Goal: Task Accomplishment & Management: Complete application form

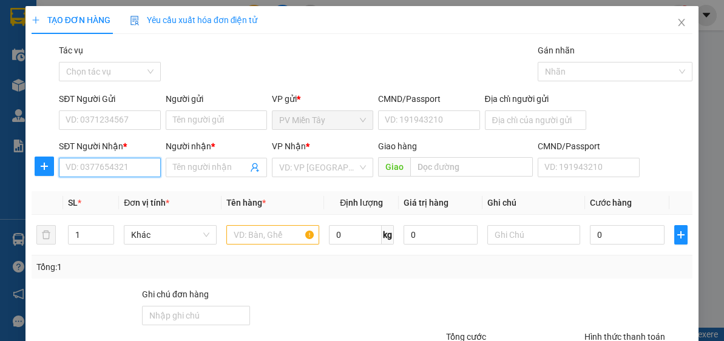
click at [135, 168] on input "SĐT Người Nhận *" at bounding box center [109, 167] width 101 height 19
type input "0919006664"
click at [129, 193] on div "0919006664 - CÔNG" at bounding box center [109, 191] width 86 height 13
type input "0918687818 nghi"
type input "CÔNG"
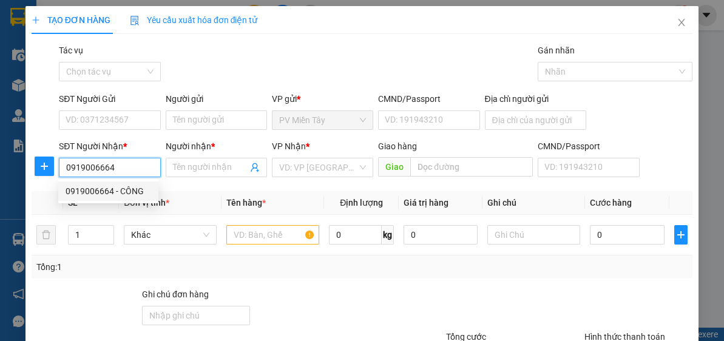
type input "phu my"
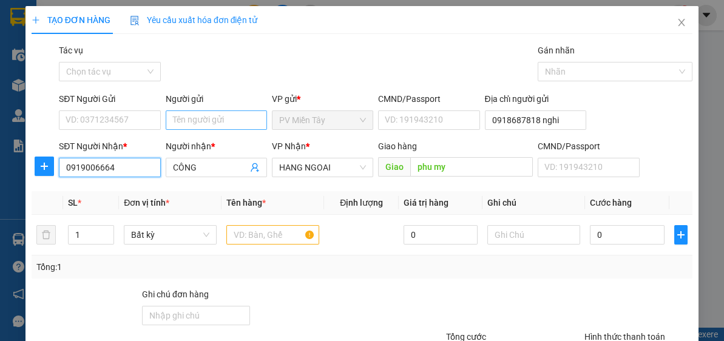
type input "0919006664"
click at [189, 116] on input "Người gửi" at bounding box center [216, 120] width 101 height 19
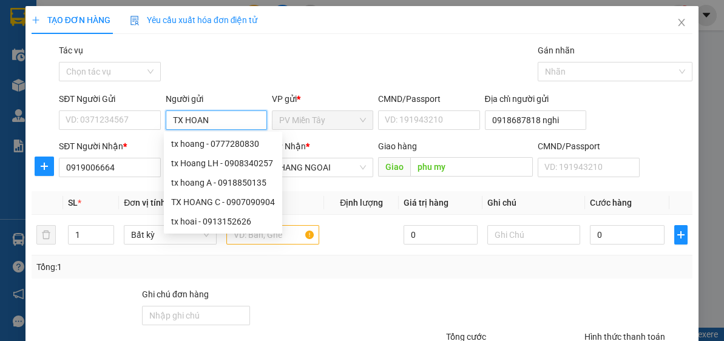
type input "TX HOANG"
click at [201, 165] on div "tx Hoang LH - 0908340257" at bounding box center [223, 163] width 104 height 13
type input "0908340257"
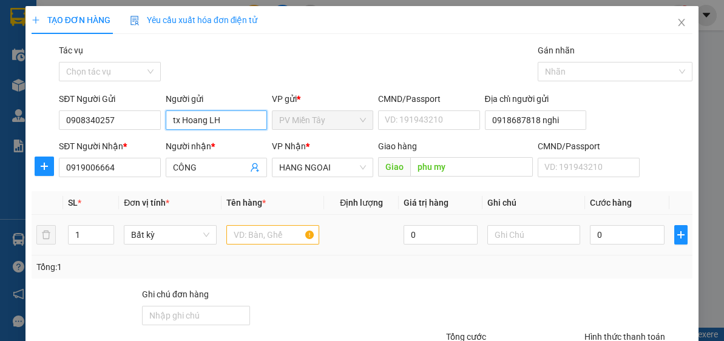
type input "tx Hoang LH"
click at [275, 231] on input "text" at bounding box center [272, 234] width 93 height 19
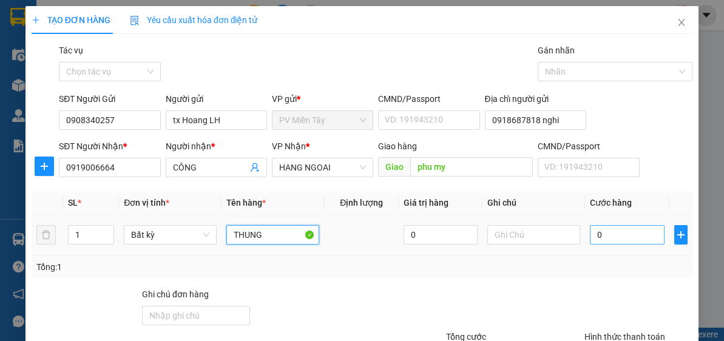
type input "THUNG"
click at [626, 231] on input "0" at bounding box center [627, 234] width 74 height 19
type input "5"
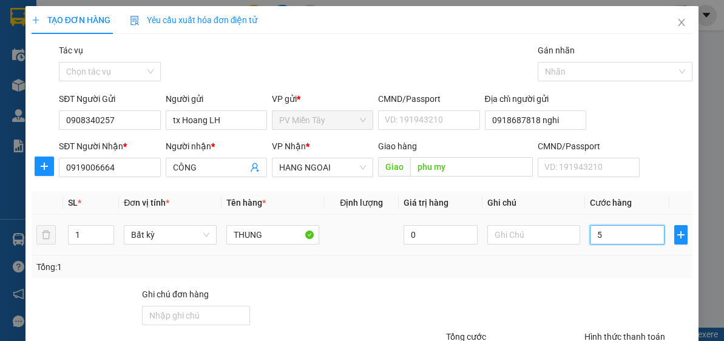
type input "50"
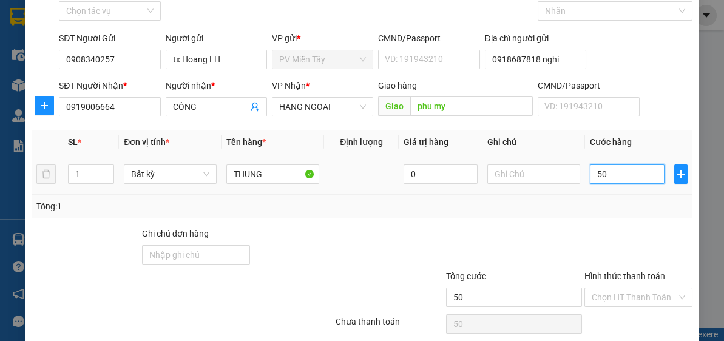
scroll to position [97, 0]
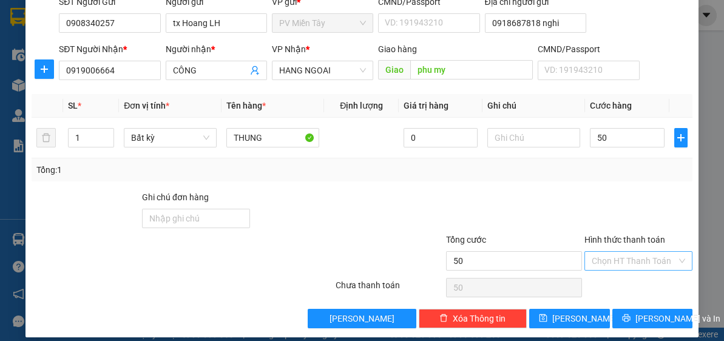
type input "50.000"
click at [632, 259] on input "Hình thức thanh toán" at bounding box center [634, 261] width 85 height 18
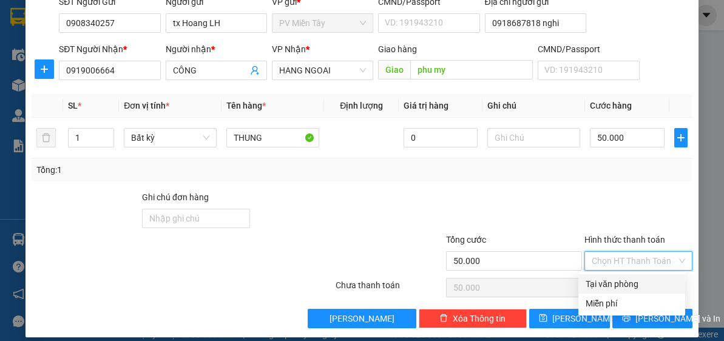
click at [625, 284] on div "Tại văn phòng" at bounding box center [632, 284] width 92 height 13
type input "0"
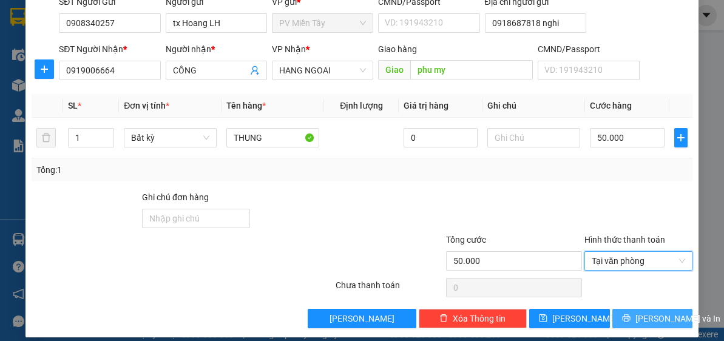
click at [647, 318] on span "[PERSON_NAME] và In" at bounding box center [678, 318] width 85 height 13
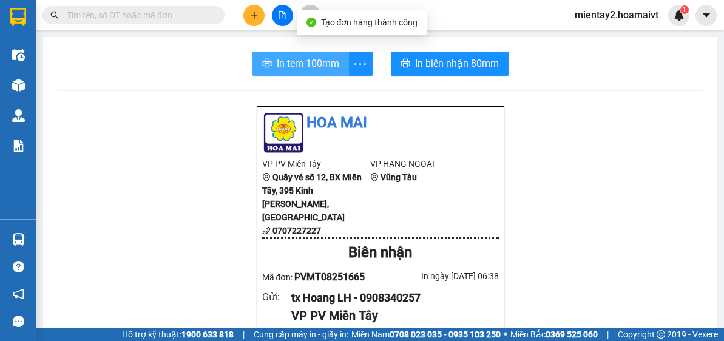
click at [300, 61] on span "In tem 100mm" at bounding box center [308, 63] width 63 height 15
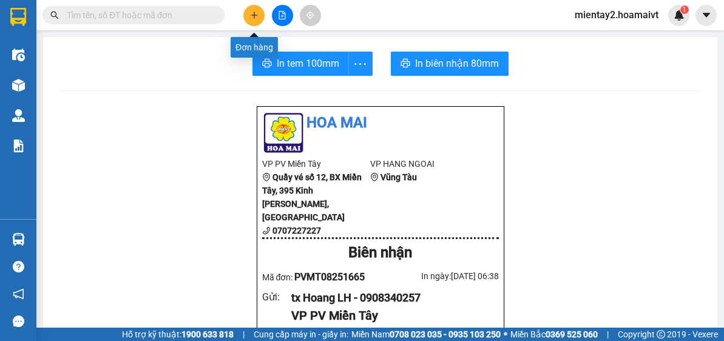
click at [258, 12] on icon "plus" at bounding box center [254, 15] width 9 height 9
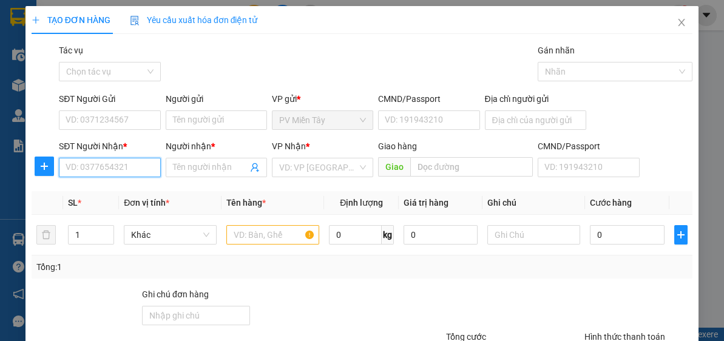
click at [139, 165] on input "SĐT Người Nhận *" at bounding box center [109, 167] width 101 height 19
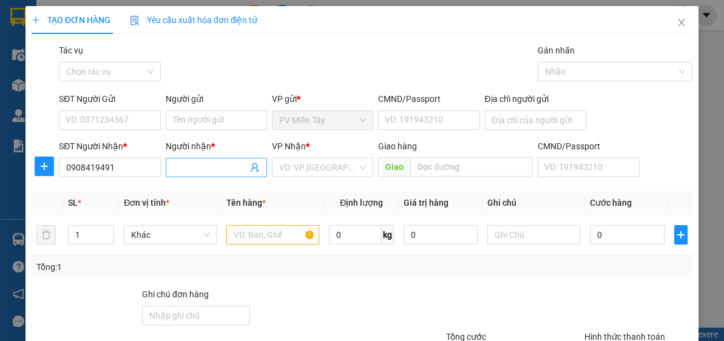
click at [195, 163] on input "Người nhận *" at bounding box center [210, 167] width 75 height 13
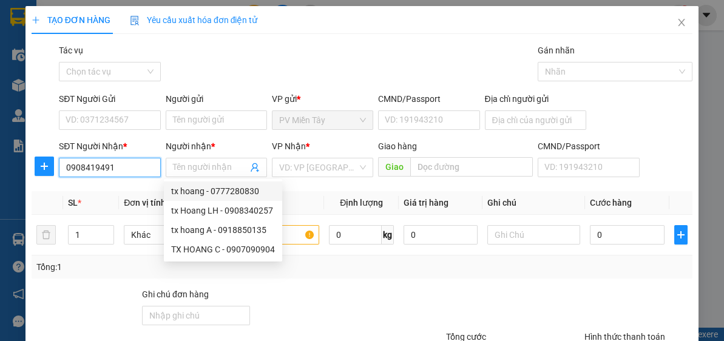
click at [125, 167] on input "0908419491" at bounding box center [109, 167] width 101 height 19
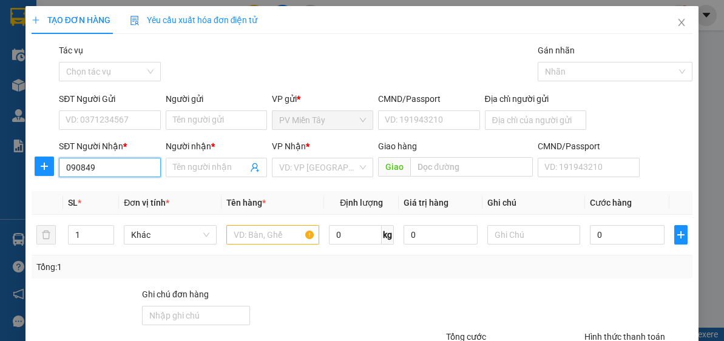
type input "0908491"
click at [103, 192] on div "0908491907 - [PERSON_NAME]" at bounding box center [126, 191] width 120 height 13
type input "0969543726 luong"
type input "0908491907"
type input "TUẤN"
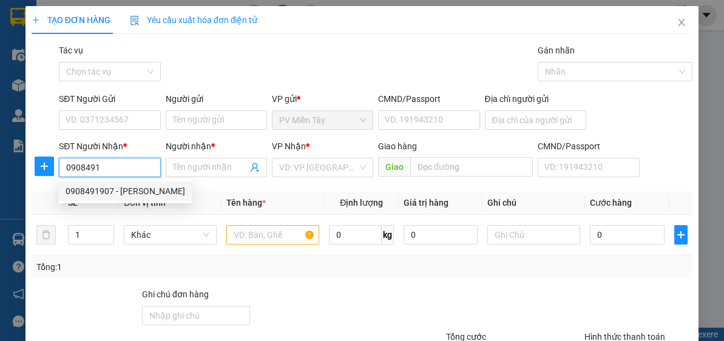
type input "tran long"
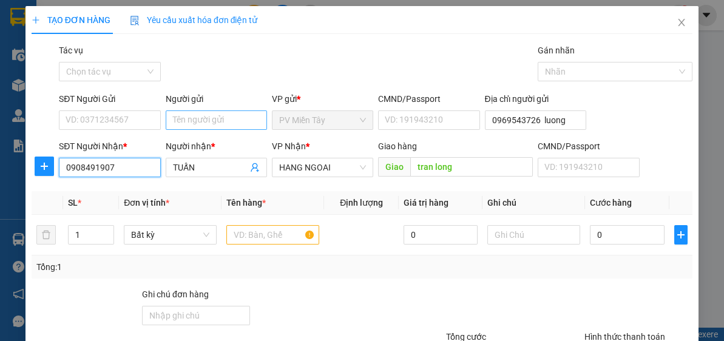
type input "0908491907"
click at [205, 115] on input "Người gửi" at bounding box center [216, 120] width 101 height 19
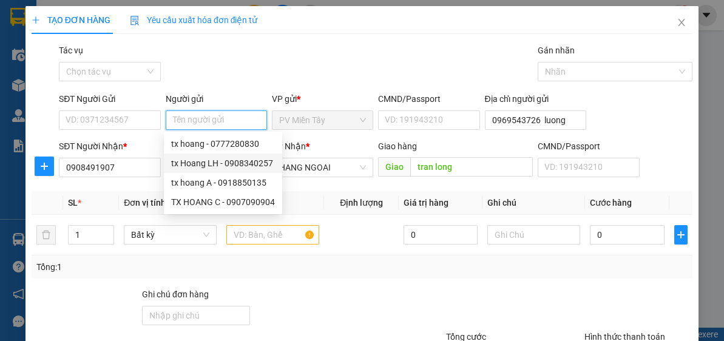
click at [206, 163] on div "tx Hoang LH - 0908340257" at bounding box center [223, 163] width 104 height 13
type input "0908340257"
type input "tx Hoang LH"
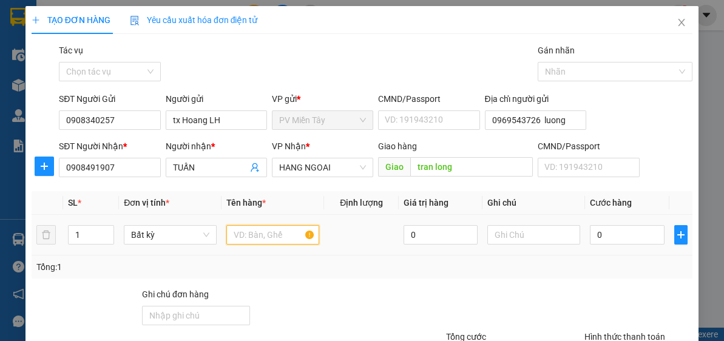
click at [240, 234] on input "text" at bounding box center [272, 234] width 93 height 19
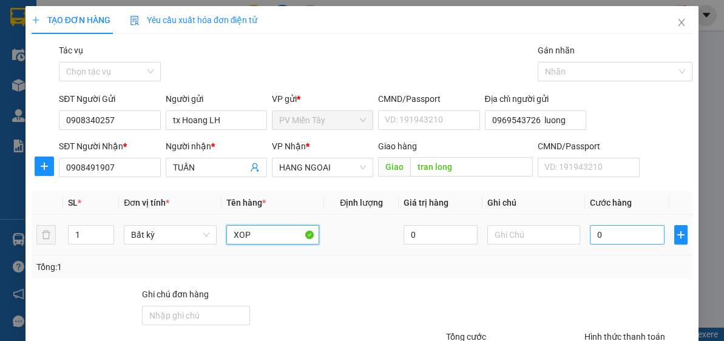
type input "XOP"
click at [627, 235] on input "0" at bounding box center [627, 234] width 74 height 19
type input "8"
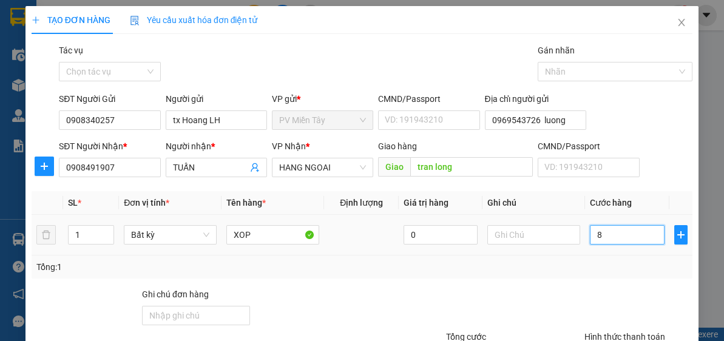
type input "80"
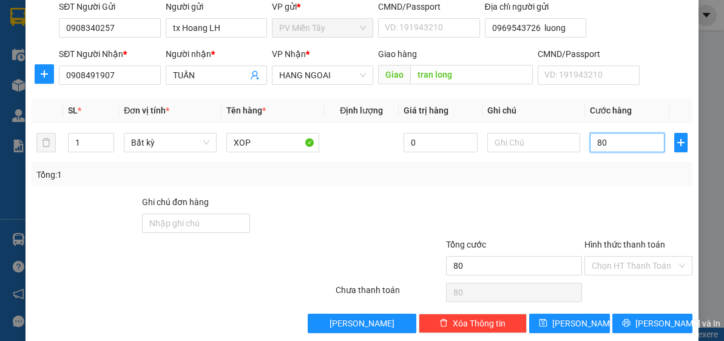
scroll to position [106, 0]
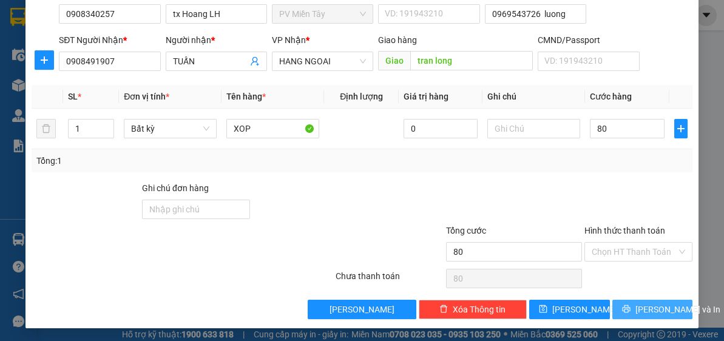
type input "80.000"
click at [650, 306] on span "[PERSON_NAME] và In" at bounding box center [678, 309] width 85 height 13
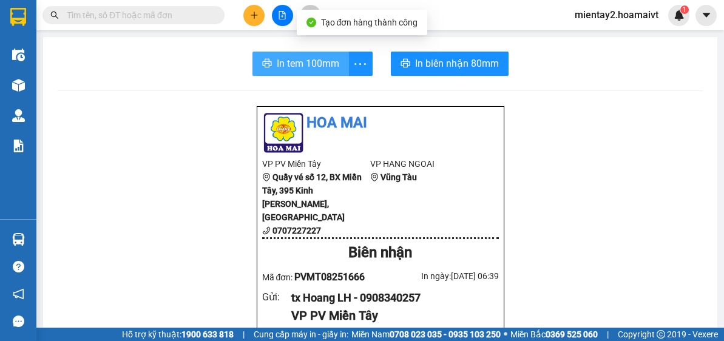
click at [313, 63] on span "In tem 100mm" at bounding box center [308, 63] width 63 height 15
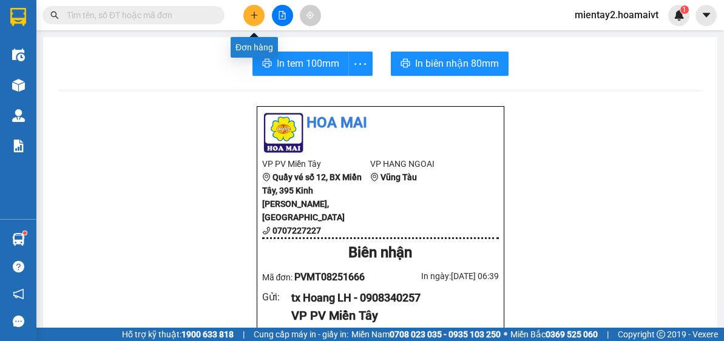
click at [260, 14] on button at bounding box center [253, 15] width 21 height 21
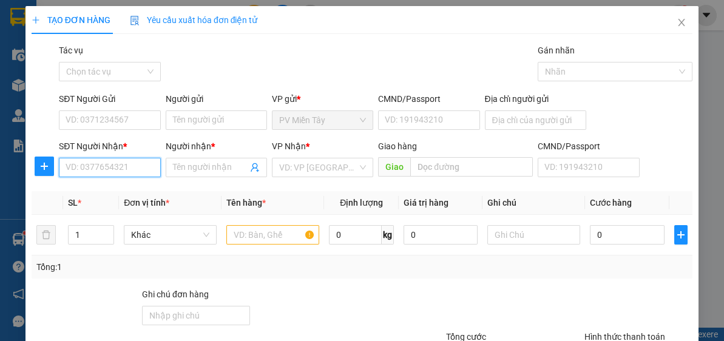
click at [124, 171] on input "SĐT Người Nhận *" at bounding box center [109, 167] width 101 height 19
type input "0988146274"
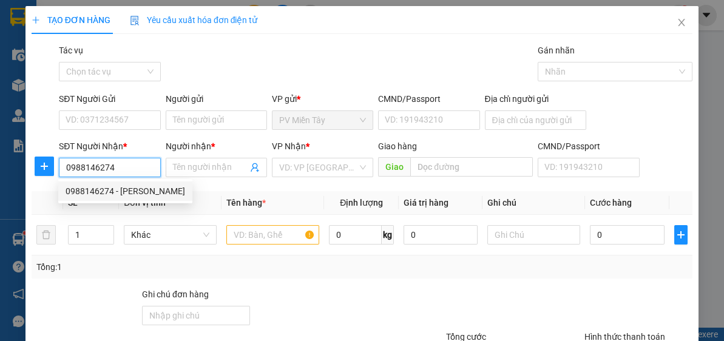
click at [123, 191] on div "0988146274 - [PERSON_NAME]" at bounding box center [126, 191] width 120 height 13
type input "0967074778 Phuong Vinh Loc BC"
type input "KIỀU OANH"
type input "phu my"
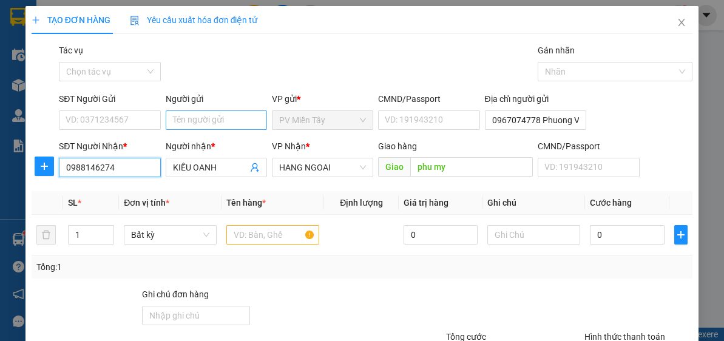
type input "0988146274"
click at [200, 116] on input "Người gửi" at bounding box center [216, 120] width 101 height 19
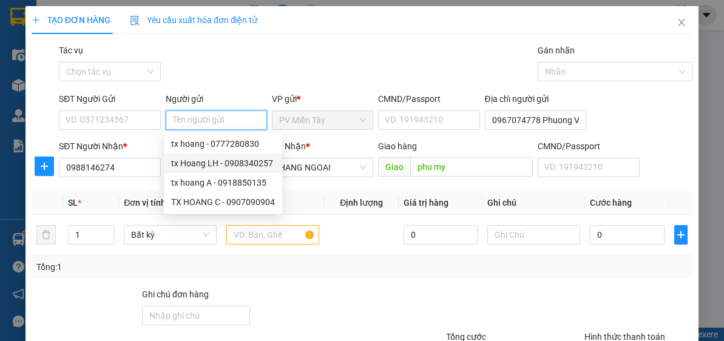
click at [206, 167] on div "tx Hoang LH - 0908340257" at bounding box center [223, 163] width 104 height 13
type input "0908340257"
type input "tx Hoang LH"
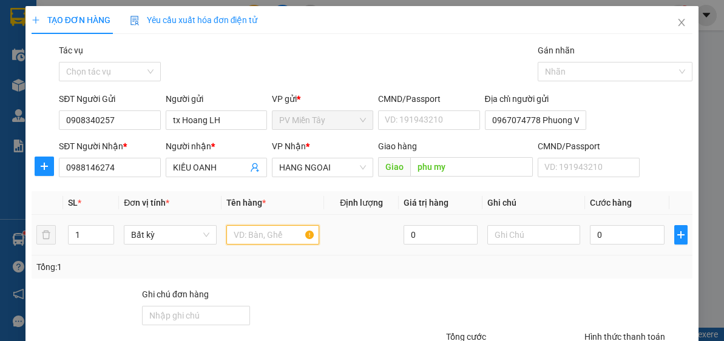
click at [257, 240] on input "text" at bounding box center [272, 234] width 93 height 19
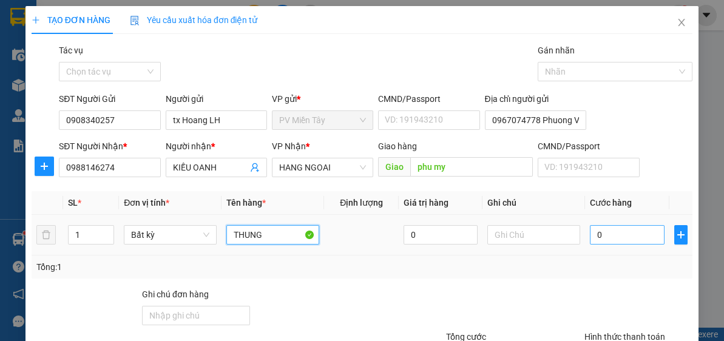
type input "THUNG"
click at [616, 236] on input "0" at bounding box center [627, 234] width 74 height 19
type input "4"
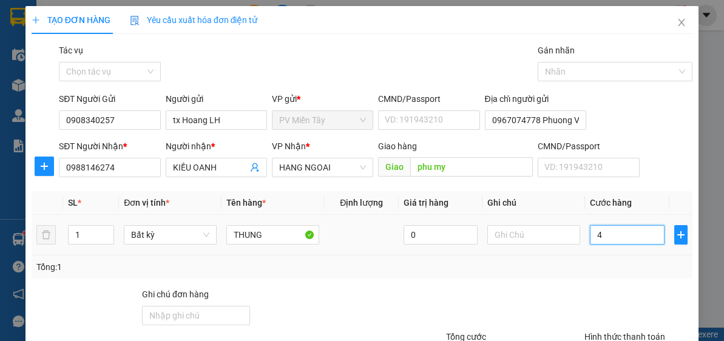
type input "40"
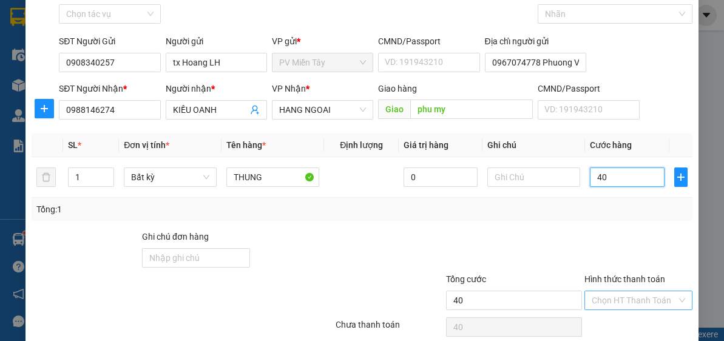
scroll to position [106, 0]
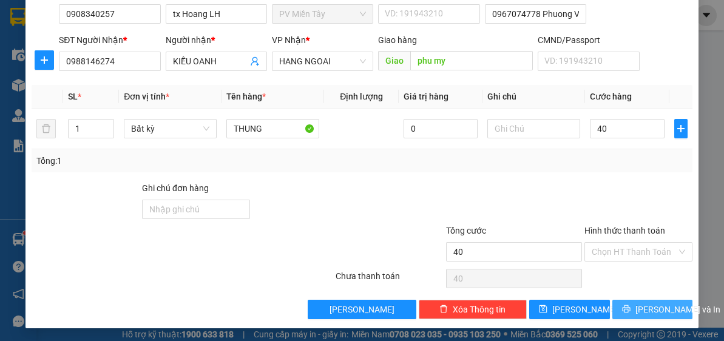
type input "40.000"
click at [642, 309] on span "[PERSON_NAME] và In" at bounding box center [678, 309] width 85 height 13
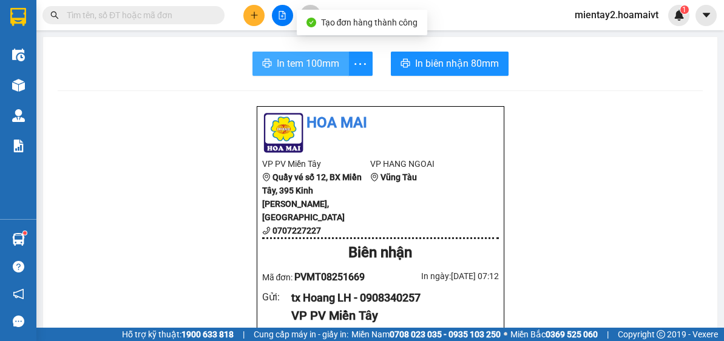
click at [321, 63] on span "In tem 100mm" at bounding box center [308, 63] width 63 height 15
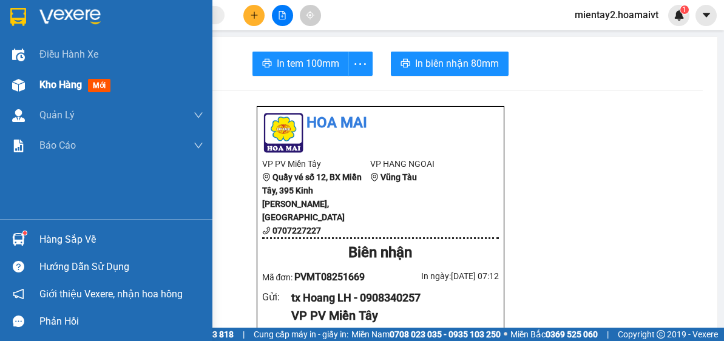
click at [66, 79] on span "Kho hàng" at bounding box center [60, 85] width 43 height 12
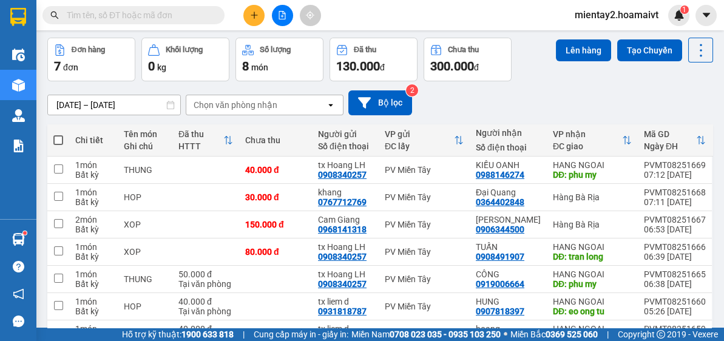
scroll to position [49, 0]
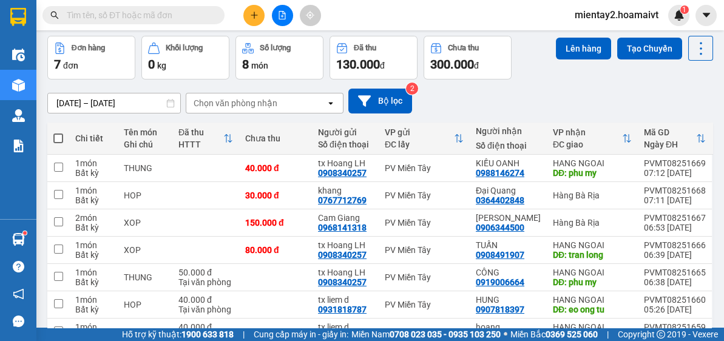
click at [243, 100] on div "Chọn văn phòng nhận" at bounding box center [236, 103] width 84 height 12
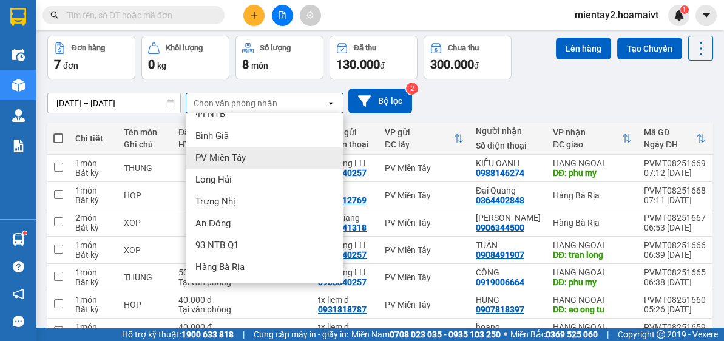
scroll to position [97, 0]
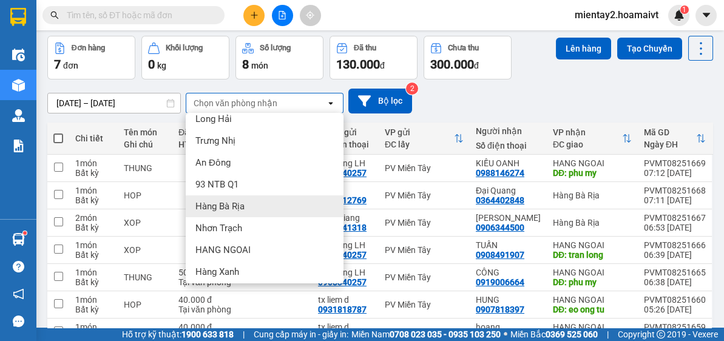
click at [236, 209] on span "Hàng Bà Rịa" at bounding box center [220, 206] width 49 height 12
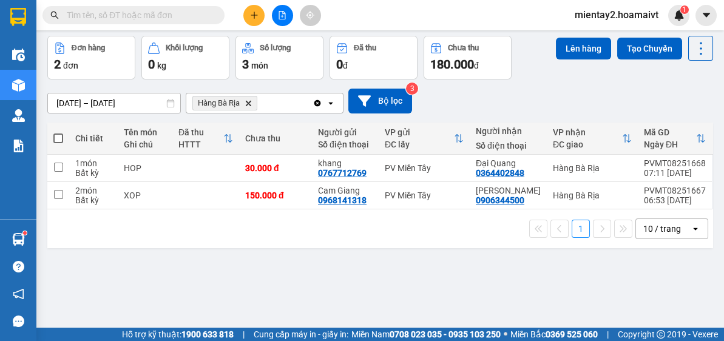
click at [56, 137] on span at bounding box center [58, 139] width 10 height 10
click at [58, 132] on input "checkbox" at bounding box center [58, 132] width 0 height 0
checkbox input "true"
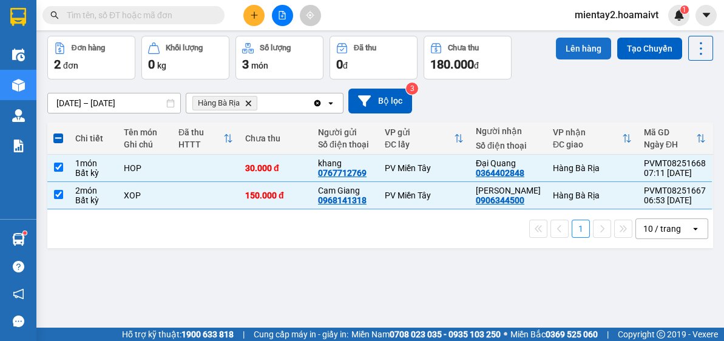
click at [576, 50] on button "Lên hàng" at bounding box center [583, 49] width 55 height 22
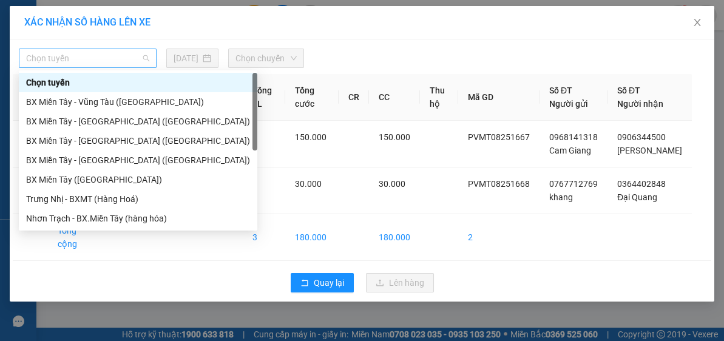
click at [93, 56] on span "Chọn tuyến" at bounding box center [87, 58] width 123 height 18
click at [92, 121] on div "BX Miền Tây - [GEOGRAPHIC_DATA] ([GEOGRAPHIC_DATA])" at bounding box center [138, 121] width 224 height 13
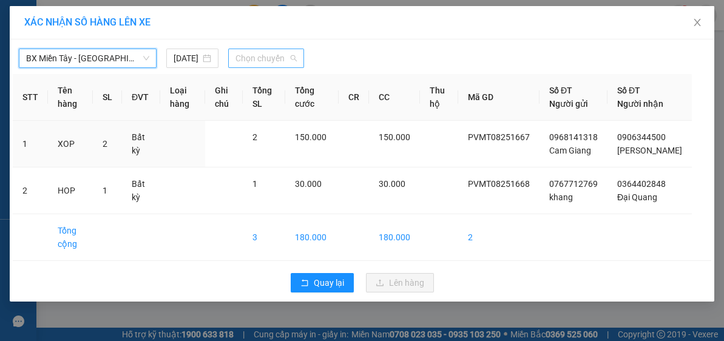
click at [256, 58] on span "Chọn chuyến" at bounding box center [267, 58] width 62 height 18
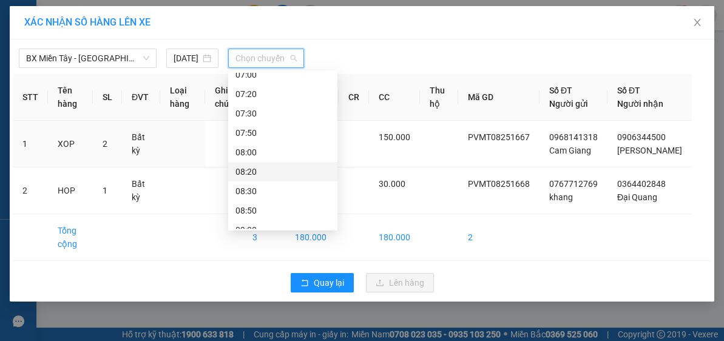
scroll to position [143, 0]
click at [267, 74] on div "07:00" at bounding box center [283, 75] width 95 height 13
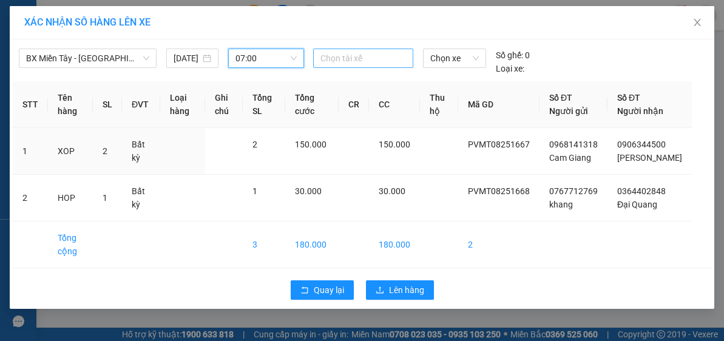
click at [356, 53] on div at bounding box center [363, 58] width 94 height 15
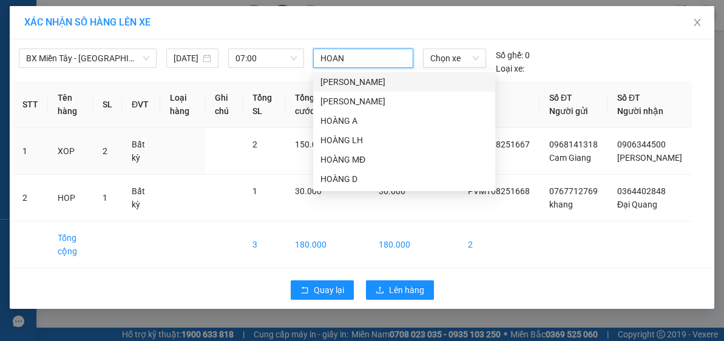
type input "HOANG"
click at [355, 140] on div "HOÀNG LH" at bounding box center [405, 140] width 168 height 13
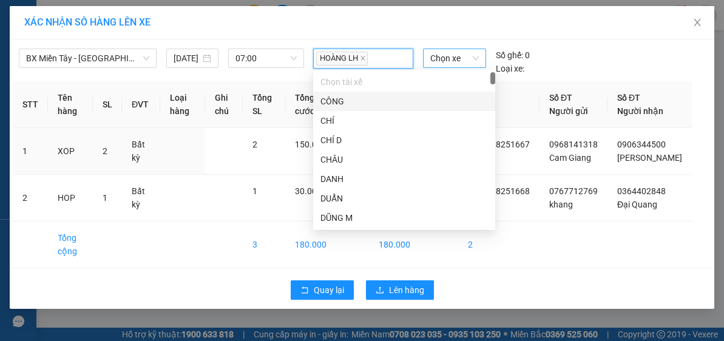
click at [462, 56] on span "Chọn xe" at bounding box center [455, 58] width 49 height 18
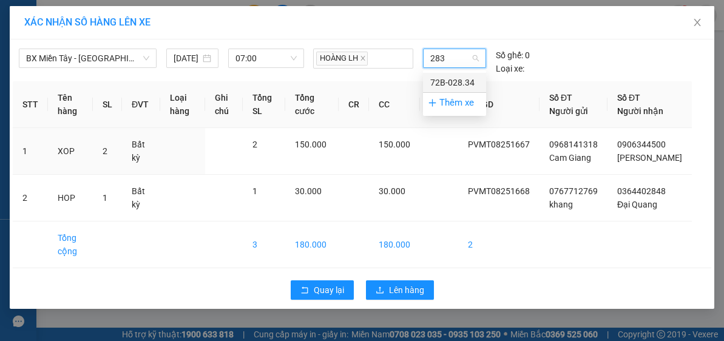
type input "2834"
click at [465, 81] on div "72B-028.34" at bounding box center [455, 82] width 49 height 13
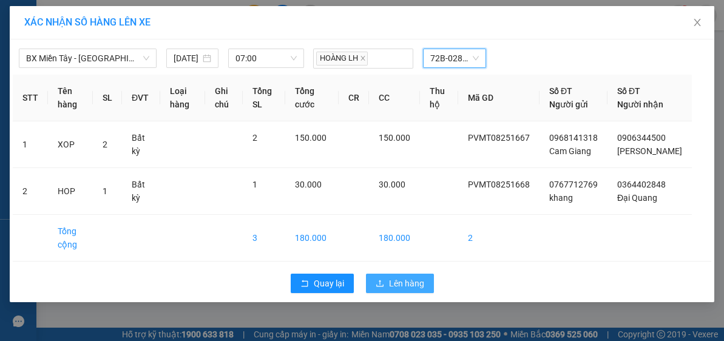
click at [398, 290] on span "Lên hàng" at bounding box center [406, 283] width 35 height 13
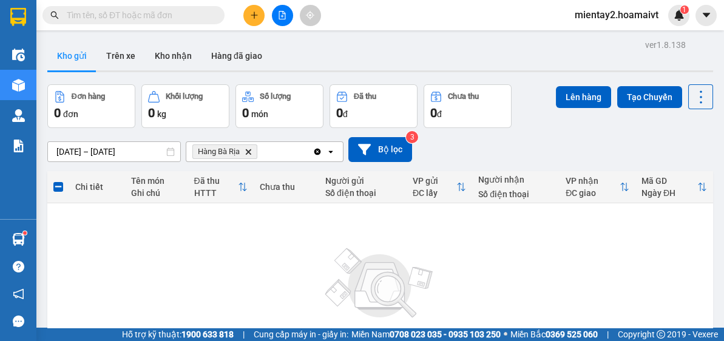
click at [249, 149] on icon "Delete" at bounding box center [248, 151] width 7 height 7
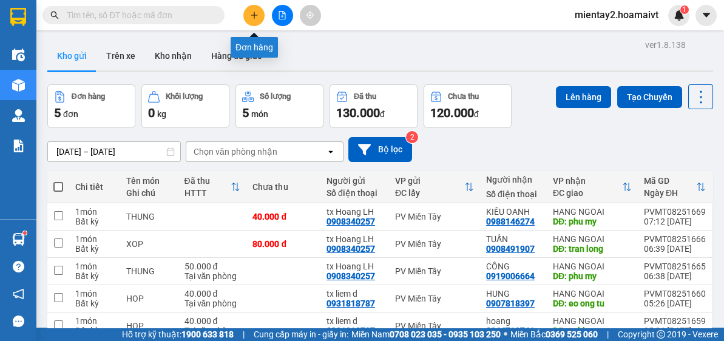
click at [256, 13] on icon "plus" at bounding box center [254, 15] width 9 height 9
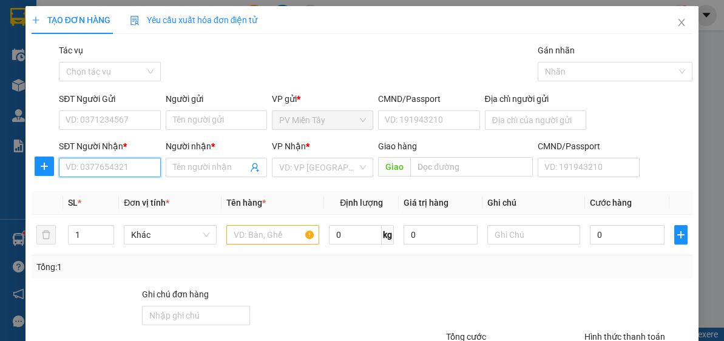
click at [138, 171] on input "SĐT Người Nhận *" at bounding box center [109, 167] width 101 height 19
click at [679, 20] on icon "close" at bounding box center [682, 22] width 7 height 7
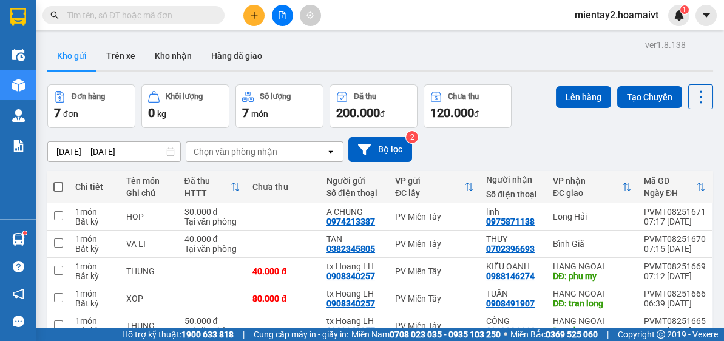
click at [288, 144] on div "Chọn văn phòng nhận" at bounding box center [256, 151] width 140 height 19
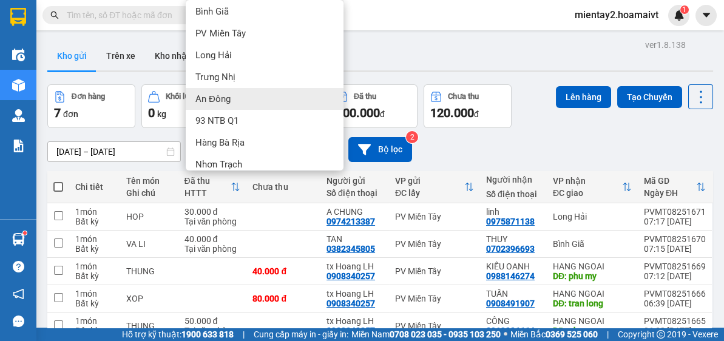
scroll to position [123, 0]
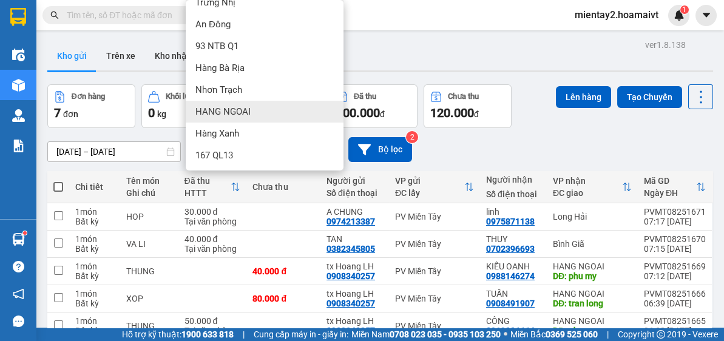
click at [278, 111] on div "HANG NGOAI" at bounding box center [265, 112] width 158 height 22
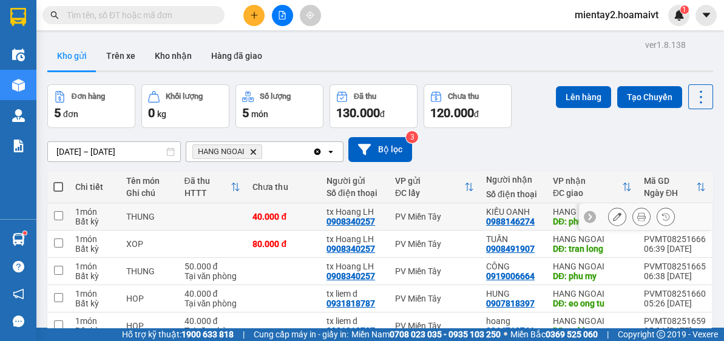
click at [302, 214] on div "40.000 đ" at bounding box center [284, 217] width 62 height 10
checkbox input "true"
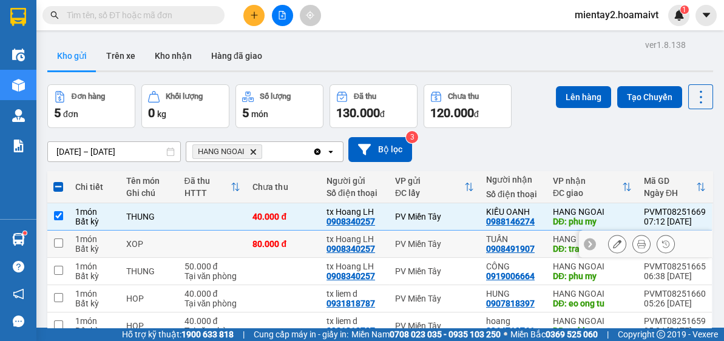
click at [305, 245] on div "80.000 đ" at bounding box center [284, 244] width 62 height 10
checkbox input "true"
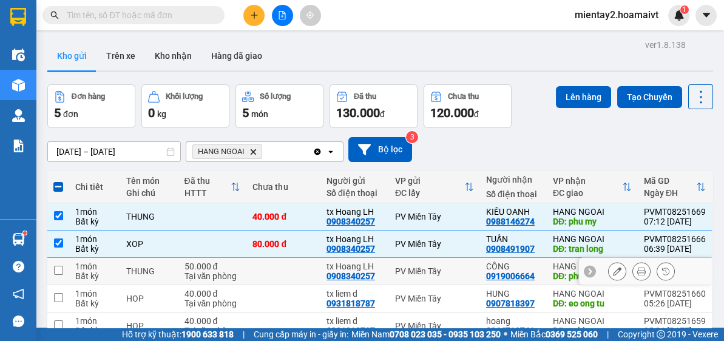
click at [307, 268] on td at bounding box center [284, 271] width 74 height 27
checkbox input "true"
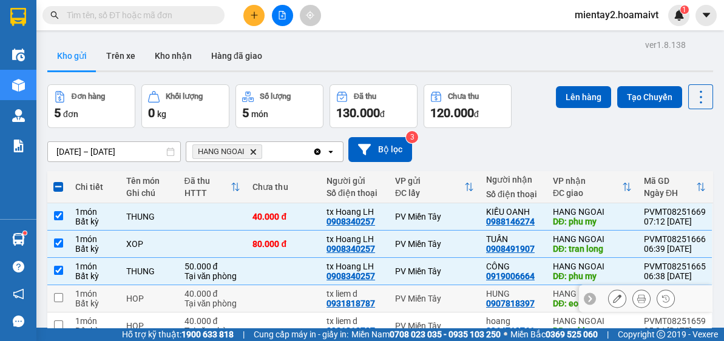
click at [299, 300] on td at bounding box center [284, 298] width 74 height 27
checkbox input "true"
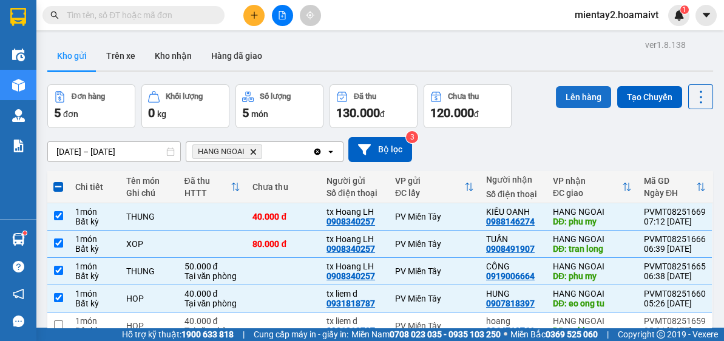
click at [579, 94] on button "Lên hàng" at bounding box center [583, 97] width 55 height 22
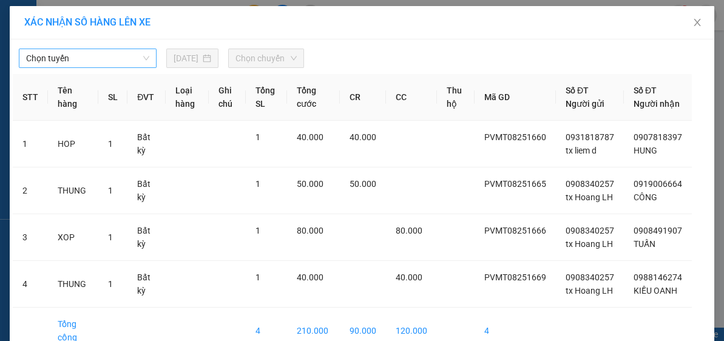
click at [110, 56] on span "Chọn tuyến" at bounding box center [87, 58] width 123 height 18
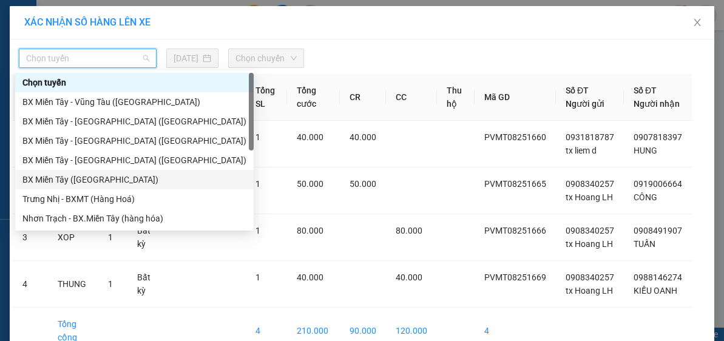
click at [104, 179] on div "BX Miền Tây ([GEOGRAPHIC_DATA])" at bounding box center [134, 179] width 224 height 13
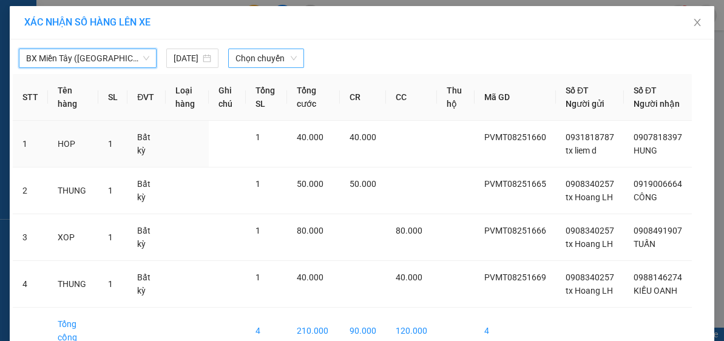
click at [251, 56] on span "Chọn chuyến" at bounding box center [267, 58] width 62 height 18
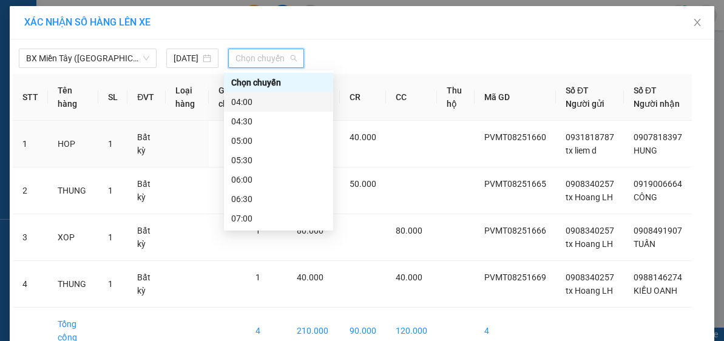
click at [276, 101] on div "04:00" at bounding box center [278, 101] width 95 height 13
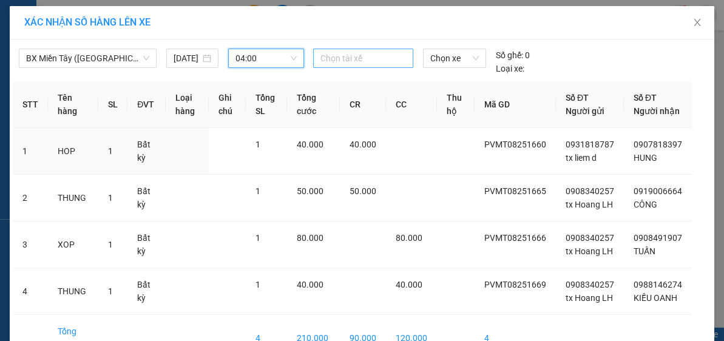
click at [345, 58] on div at bounding box center [363, 58] width 94 height 15
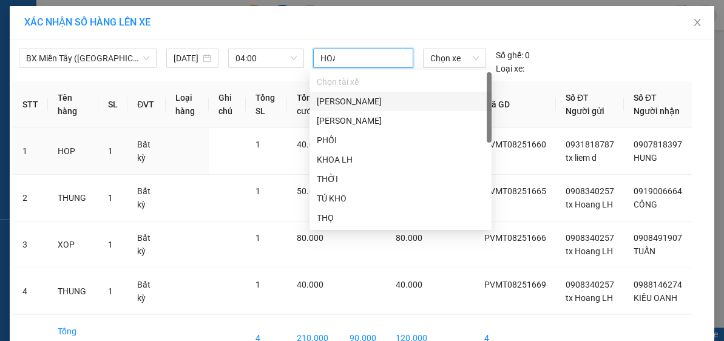
type input "HOAN"
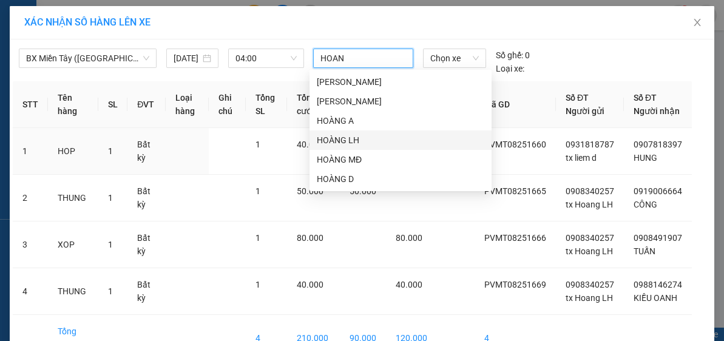
click at [357, 140] on div "HOÀNG LH" at bounding box center [401, 140] width 168 height 13
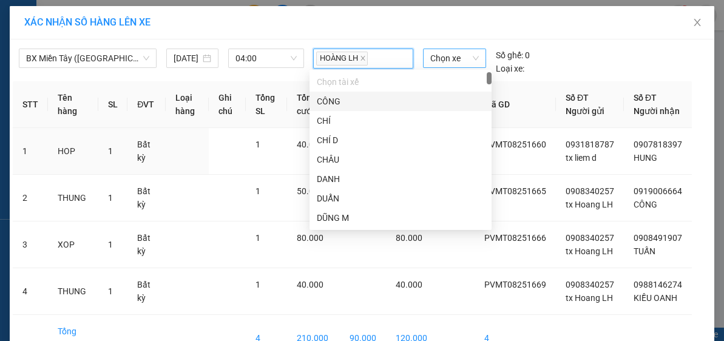
click at [438, 53] on span "Chọn xe" at bounding box center [455, 58] width 49 height 18
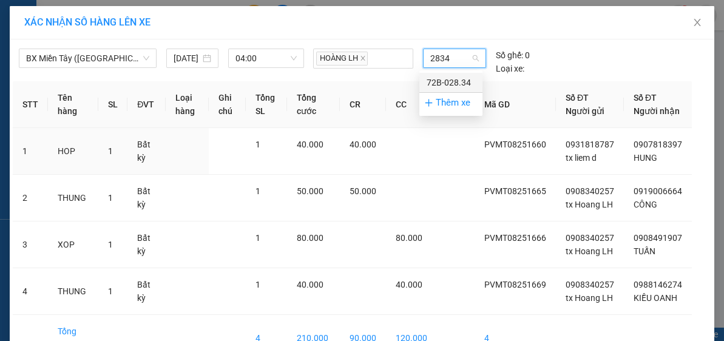
type input "2834"
click at [457, 70] on body "Kết quả tìm kiếm ( 0 ) Bộ lọc No Data mientay2.hoamaivt 1 Điều hành xe Kho hàng…" at bounding box center [362, 170] width 724 height 341
click at [462, 53] on span "Chọn xe" at bounding box center [455, 58] width 49 height 18
type input "2834"
click at [457, 85] on div "72B-028.34" at bounding box center [451, 82] width 49 height 13
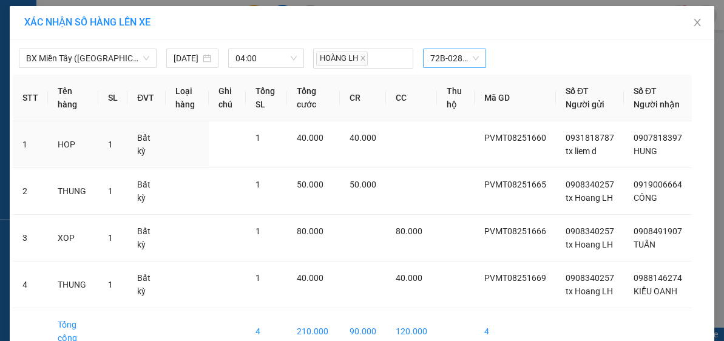
scroll to position [120, 0]
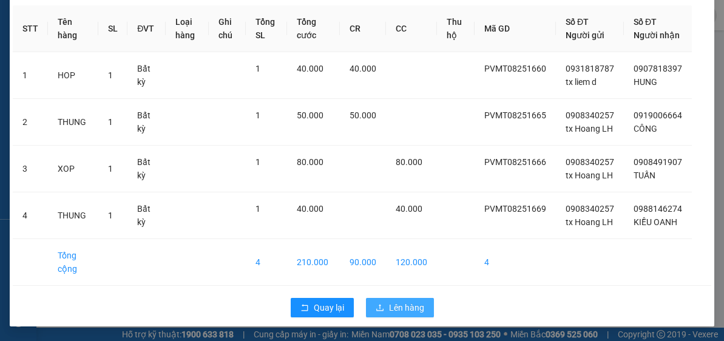
click at [403, 308] on span "Lên hàng" at bounding box center [406, 307] width 35 height 13
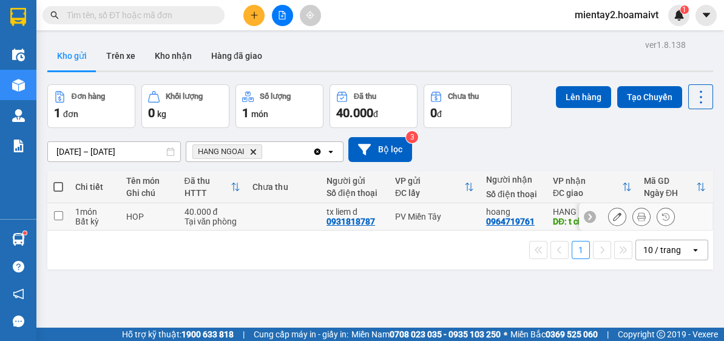
click at [260, 221] on td at bounding box center [284, 216] width 74 height 27
checkbox input "true"
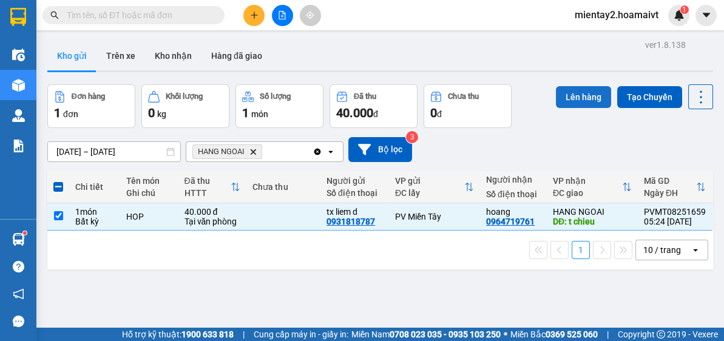
click at [576, 95] on button "Lên hàng" at bounding box center [583, 97] width 55 height 22
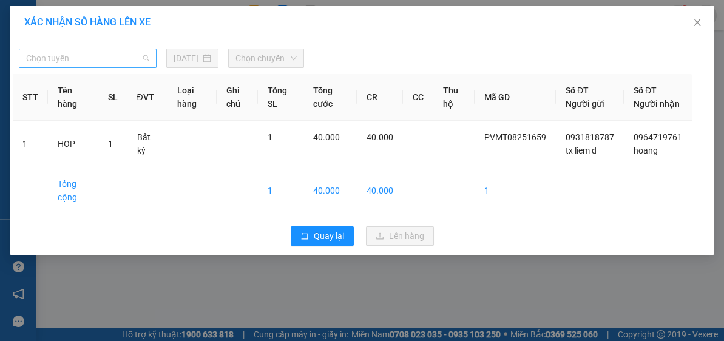
click at [124, 58] on span "Chọn tuyến" at bounding box center [87, 58] width 123 height 18
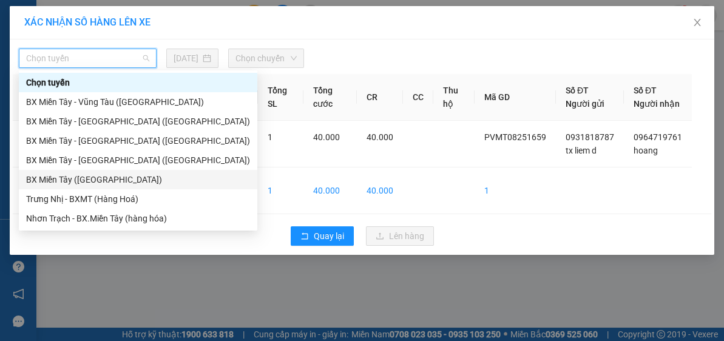
click at [113, 180] on div "BX Miền Tây ([GEOGRAPHIC_DATA])" at bounding box center [138, 179] width 224 height 13
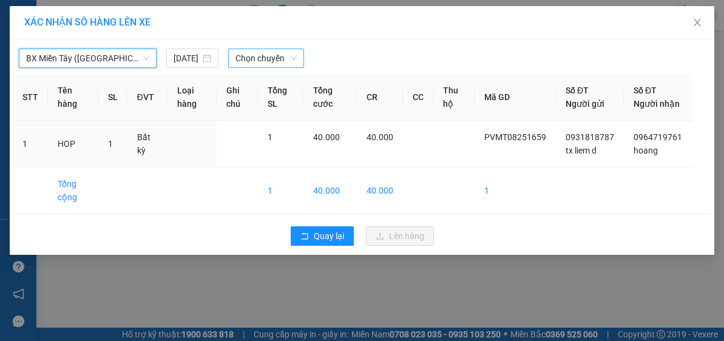
drag, startPoint x: 262, startPoint y: 60, endPoint x: 265, endPoint y: 68, distance: 8.5
click at [263, 61] on span "Chọn chuyến" at bounding box center [267, 58] width 62 height 18
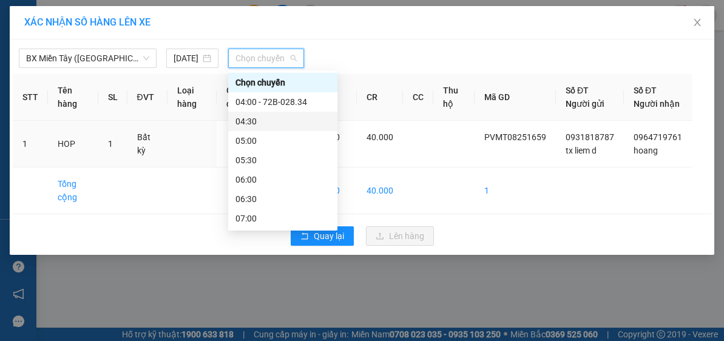
drag, startPoint x: 282, startPoint y: 118, endPoint x: 358, endPoint y: 86, distance: 83.2
click at [282, 119] on div "04:30" at bounding box center [283, 121] width 95 height 13
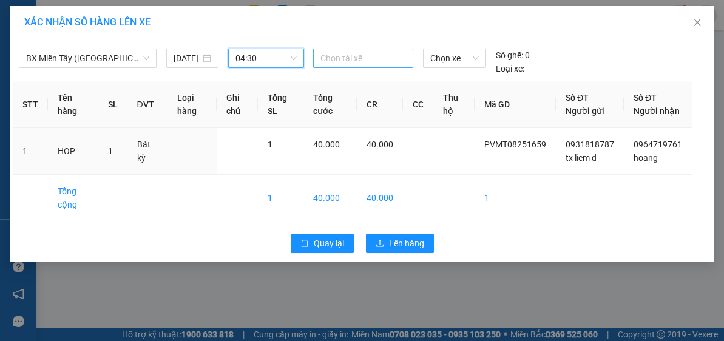
click at [382, 59] on div at bounding box center [363, 58] width 94 height 15
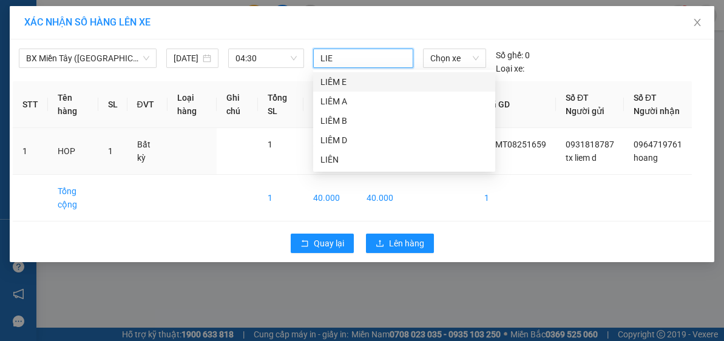
type input "LIEM"
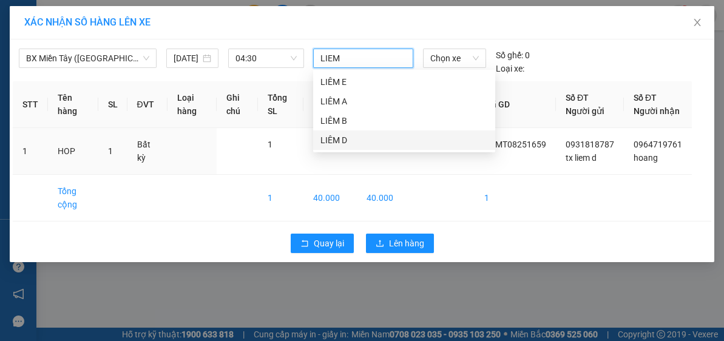
click at [357, 135] on div "LIÊM D" at bounding box center [405, 140] width 168 height 13
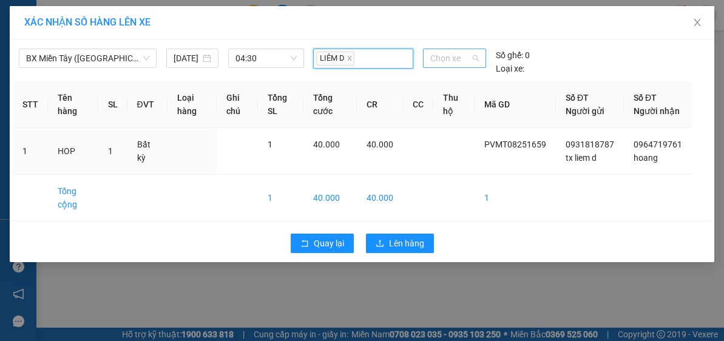
click at [449, 58] on span "Chọn xe" at bounding box center [455, 58] width 49 height 18
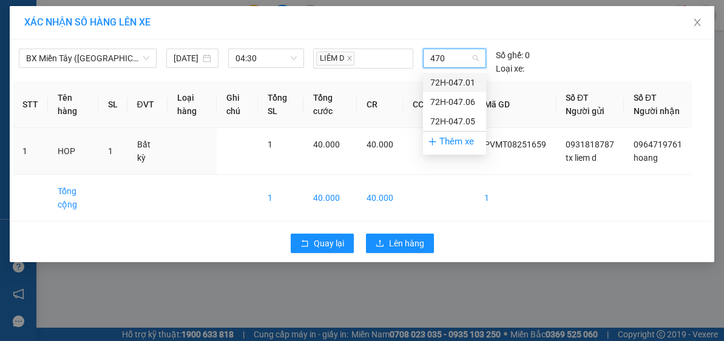
type input "4701"
click at [452, 85] on div "72H-047.01" at bounding box center [455, 82] width 49 height 13
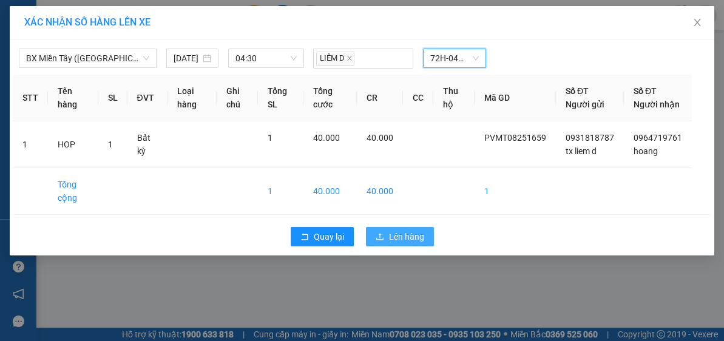
click at [411, 243] on span "Lên hàng" at bounding box center [406, 236] width 35 height 13
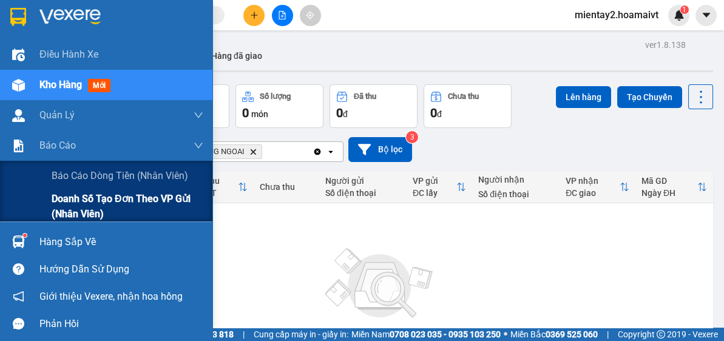
click at [97, 201] on span "Doanh số tạo đơn theo VP gửi (nhân viên)" at bounding box center [128, 206] width 152 height 30
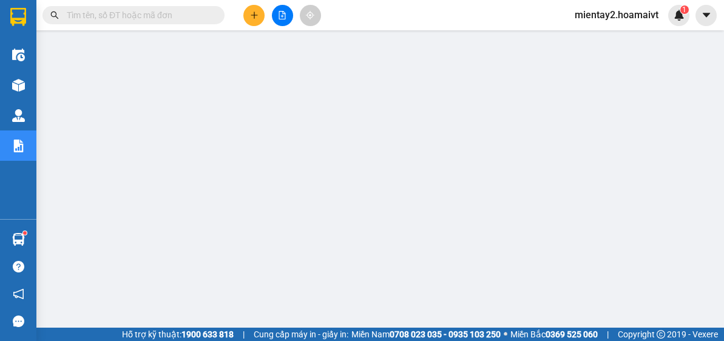
click at [279, 16] on icon "file-add" at bounding box center [282, 15] width 9 height 9
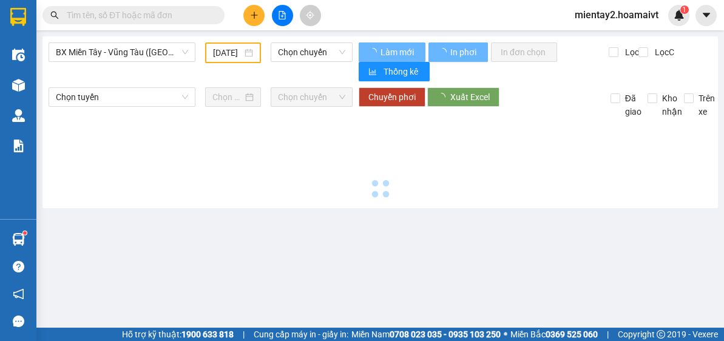
type input "[DATE]"
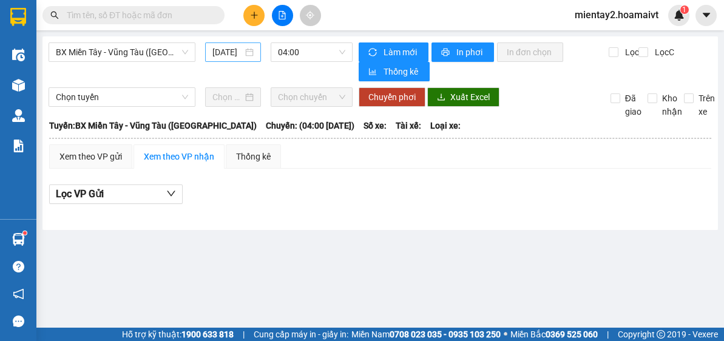
click at [219, 48] on input "[DATE]" at bounding box center [228, 52] width 30 height 13
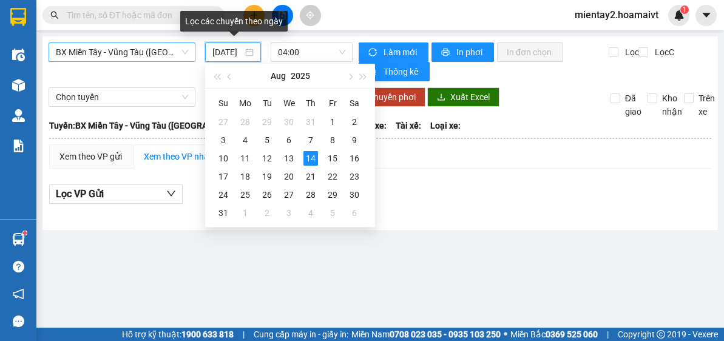
click at [134, 58] on span "BX Miền Tây - Vũng Tàu ([GEOGRAPHIC_DATA])" at bounding box center [122, 52] width 132 height 18
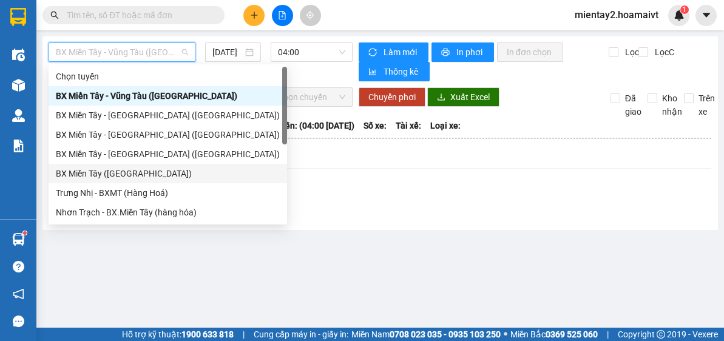
click at [154, 175] on div "BX Miền Tây ([GEOGRAPHIC_DATA])" at bounding box center [168, 173] width 224 height 13
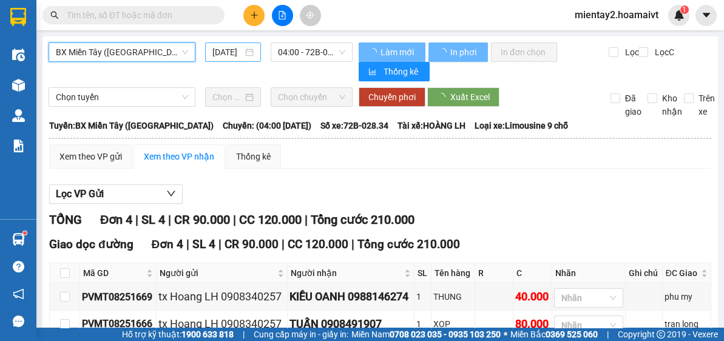
click at [222, 51] on input "[DATE]" at bounding box center [228, 52] width 30 height 13
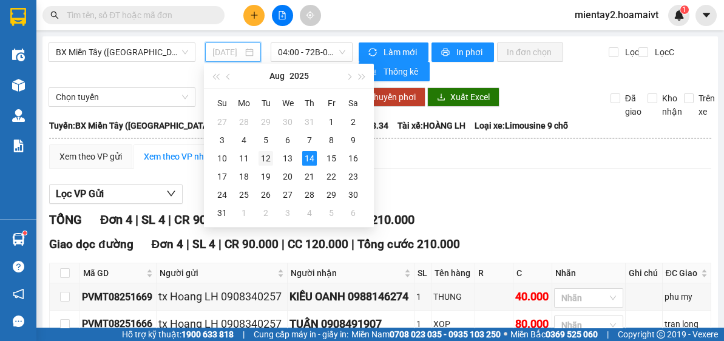
click at [272, 159] on div "12" at bounding box center [266, 158] width 15 height 15
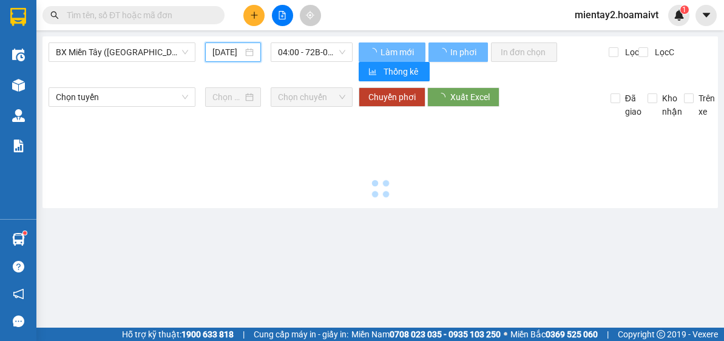
type input "[DATE]"
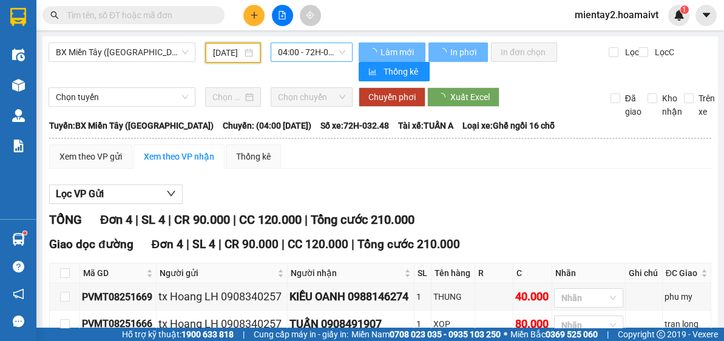
click at [331, 53] on span "04:00 - 72H-032.48" at bounding box center [311, 52] width 67 height 18
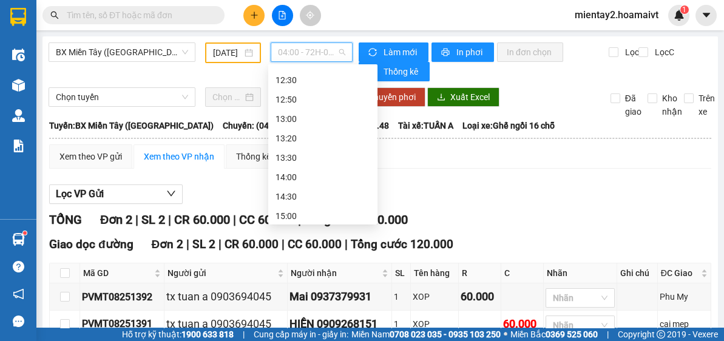
scroll to position [700, 0]
click at [374, 240] on span "Tổng cước 120.000" at bounding box center [402, 244] width 103 height 14
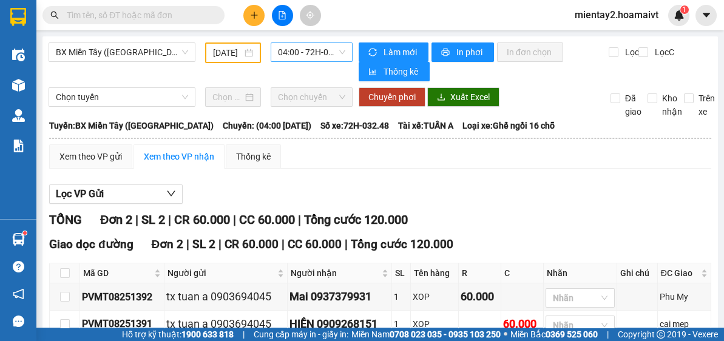
click at [325, 50] on span "04:00 - 72H-032.48" at bounding box center [311, 52] width 67 height 18
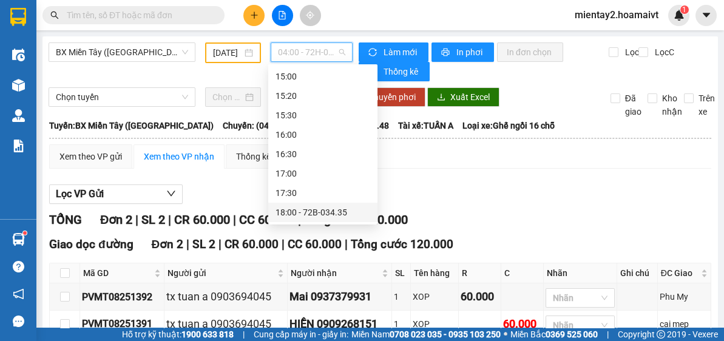
click at [345, 213] on div "18:00 - 72B-034.35" at bounding box center [323, 212] width 95 height 13
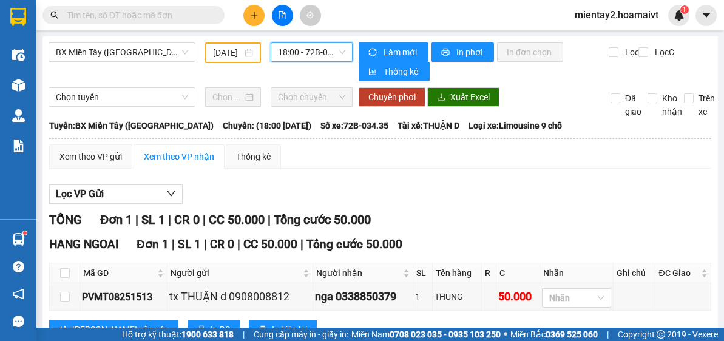
click at [299, 52] on span "18:00 - 72B-034.35" at bounding box center [311, 52] width 67 height 18
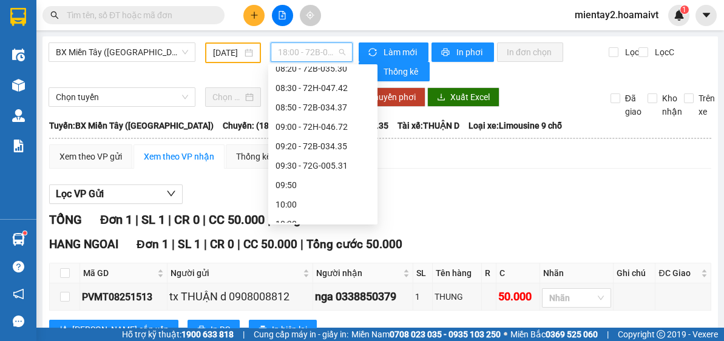
scroll to position [220, 0]
click at [343, 186] on div "09:30 - 72G-005.31" at bounding box center [323, 186] width 95 height 13
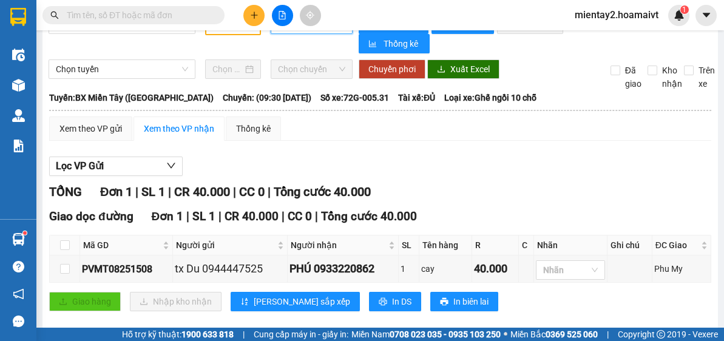
scroll to position [43, 0]
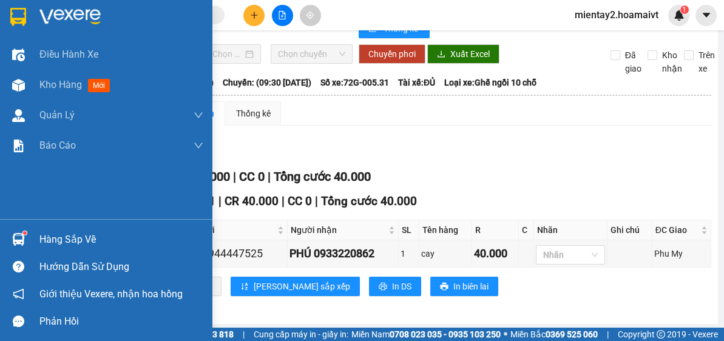
click at [74, 245] on div "Hàng sắp về" at bounding box center [121, 240] width 164 height 18
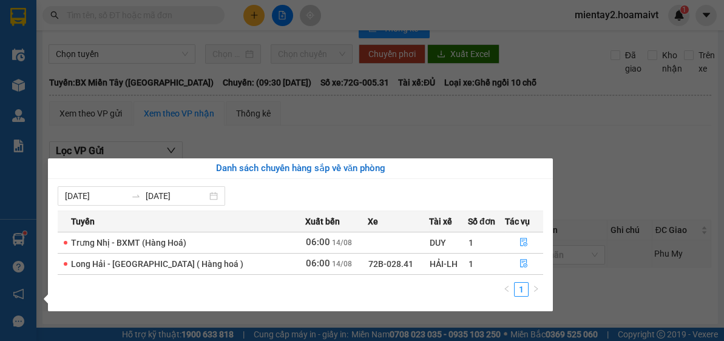
click at [596, 127] on section "Kết quả tìm kiếm ( 0 ) Bộ lọc No Data mientay2.hoamaivt 1 Điều hành xe Kho hàng…" at bounding box center [362, 170] width 724 height 341
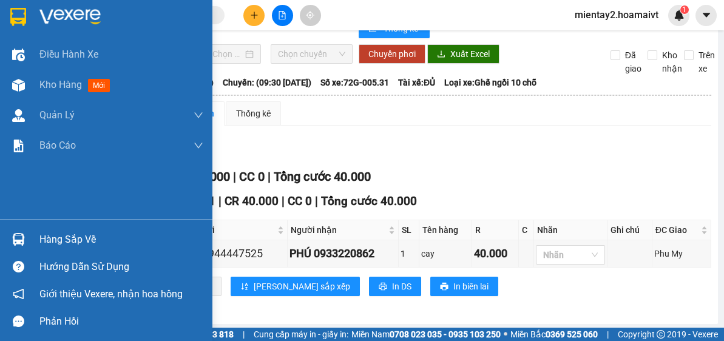
click at [73, 243] on div "Hàng sắp về" at bounding box center [121, 240] width 164 height 18
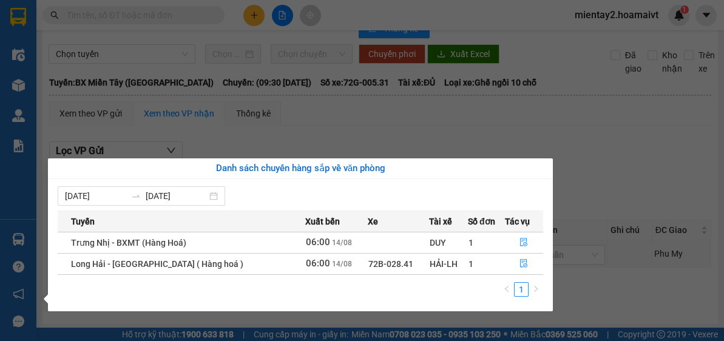
click at [576, 138] on section "Kết quả tìm kiếm ( 0 ) Bộ lọc No Data mientay2.hoamaivt 1 Điều hành xe Kho hàng…" at bounding box center [362, 170] width 724 height 341
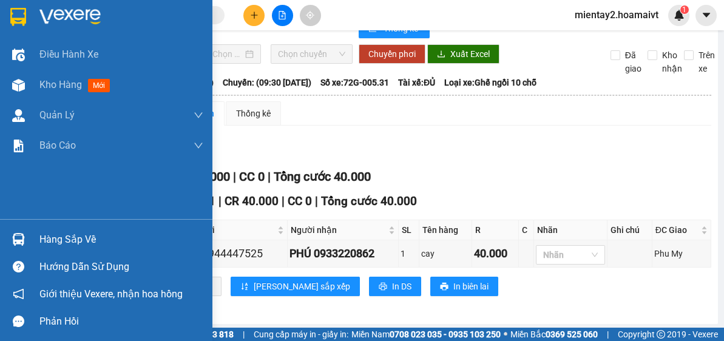
click at [77, 242] on div "Hàng sắp về" at bounding box center [121, 240] width 164 height 18
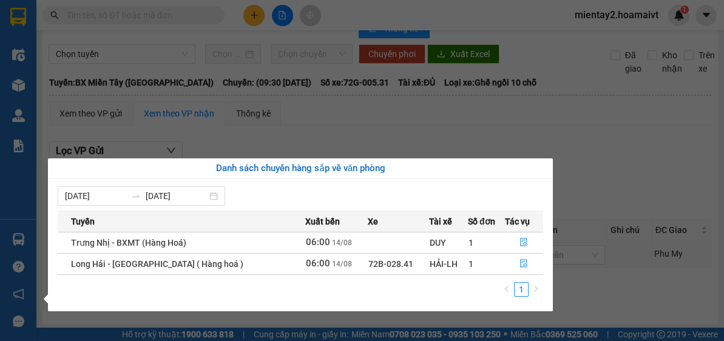
click at [493, 151] on section "Kết quả tìm kiếm ( 0 ) Bộ lọc No Data mientay2.hoamaivt 1 Điều hành xe Kho hàng…" at bounding box center [362, 170] width 724 height 341
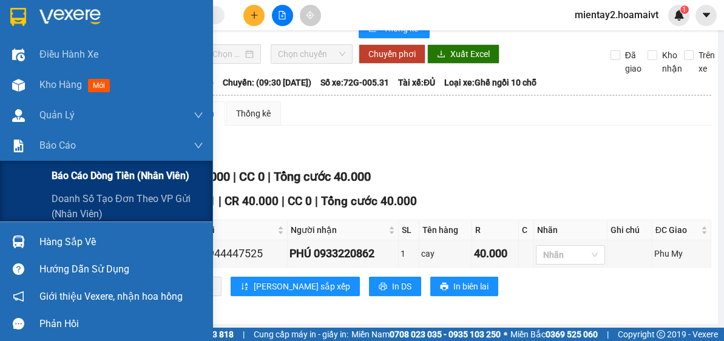
click at [90, 177] on span "Báo cáo dòng tiền (nhân viên)" at bounding box center [121, 175] width 138 height 15
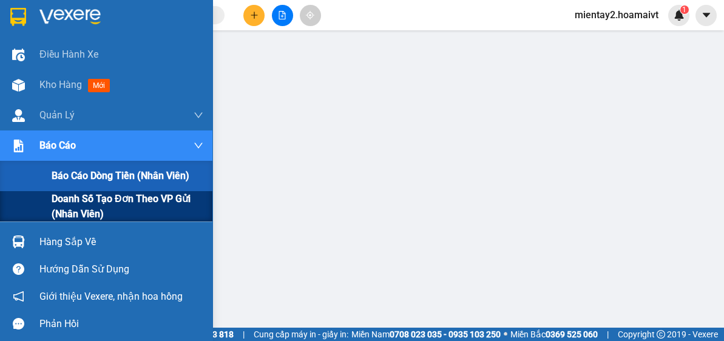
click at [90, 202] on span "Doanh số tạo đơn theo VP gửi (nhân viên)" at bounding box center [128, 206] width 152 height 30
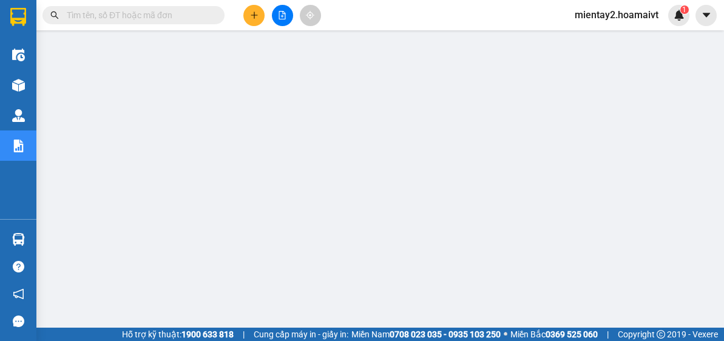
scroll to position [118, 0]
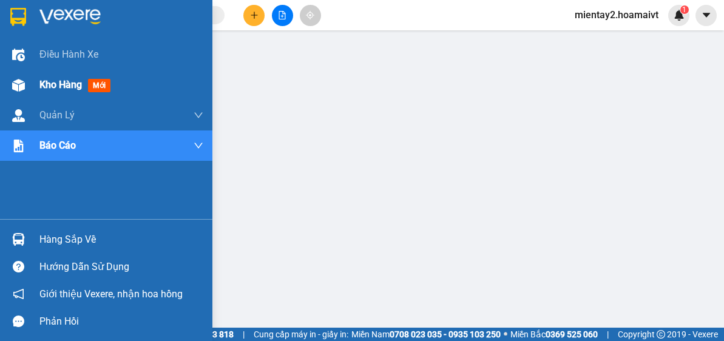
click at [46, 84] on span "Kho hàng" at bounding box center [60, 85] width 43 height 12
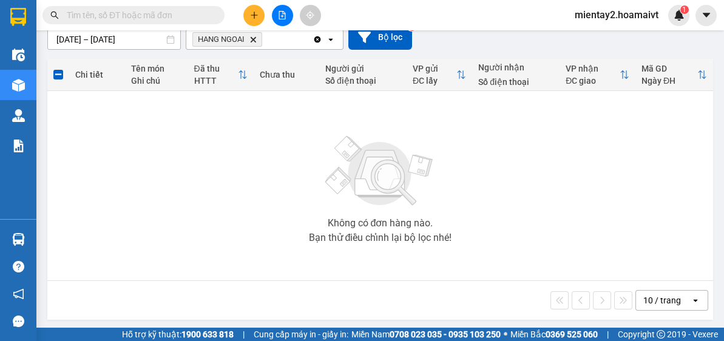
scroll to position [114, 0]
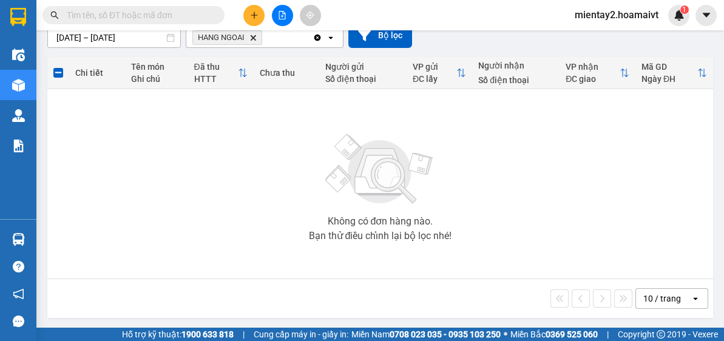
click at [255, 35] on icon "HANG NGOAI, close by backspace" at bounding box center [253, 37] width 5 height 5
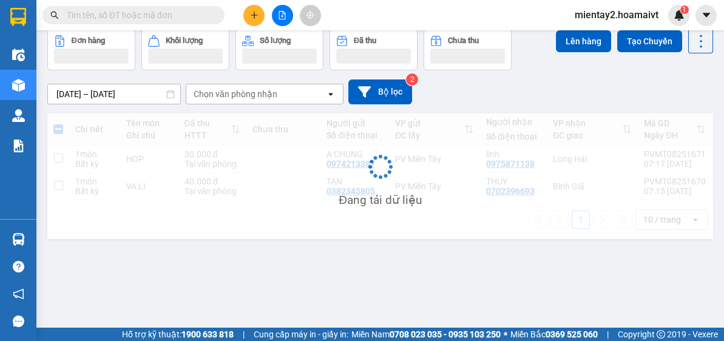
scroll to position [55, 0]
click at [254, 36] on div "Số lượng" at bounding box center [279, 42] width 75 height 12
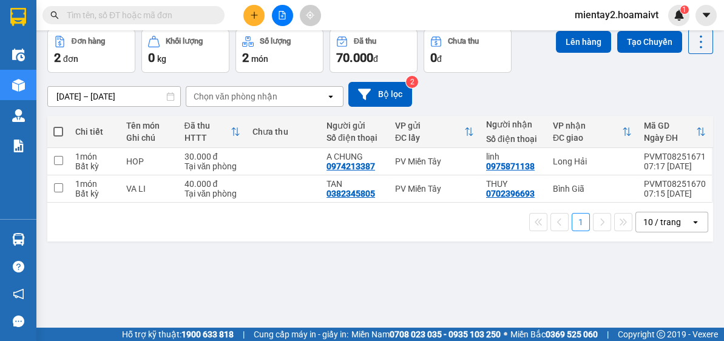
click at [293, 103] on div "Chọn văn phòng nhận" at bounding box center [256, 96] width 140 height 19
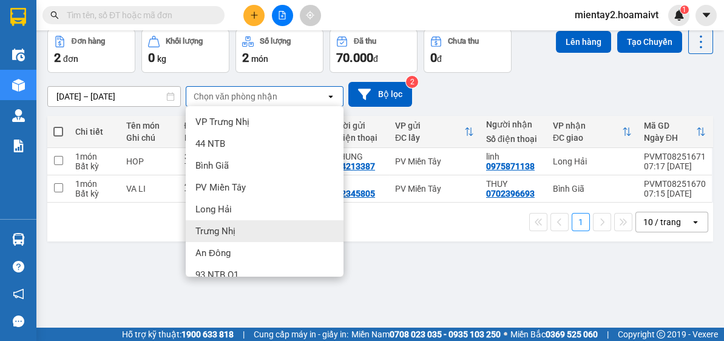
scroll to position [74, 0]
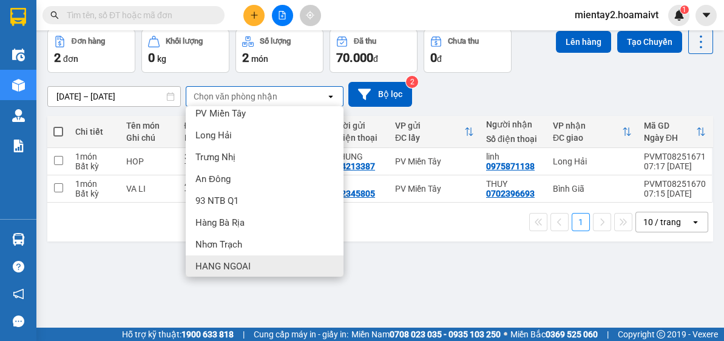
click at [268, 256] on div "HANG NGOAI" at bounding box center [265, 267] width 158 height 22
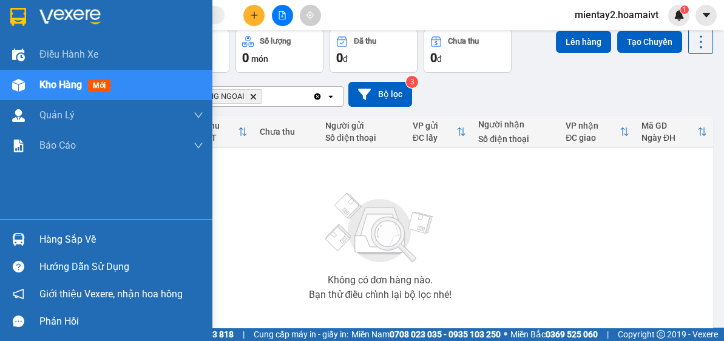
click at [57, 243] on div "Hàng sắp về" at bounding box center [121, 240] width 164 height 18
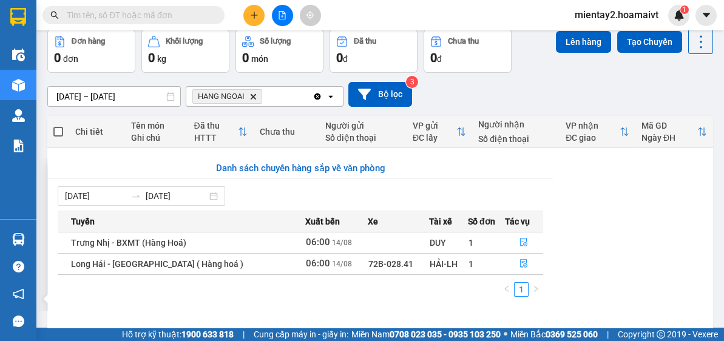
click at [611, 248] on section "Kết quả tìm kiếm ( 0 ) Bộ lọc No Data mientay2.hoamaivt 1 Điều hành xe Kho hàng…" at bounding box center [362, 170] width 724 height 341
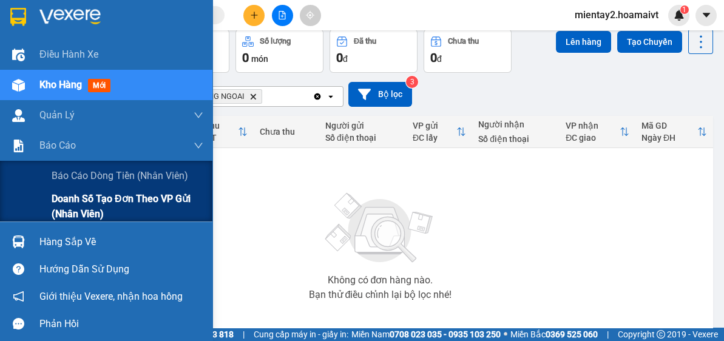
click at [101, 197] on span "Doanh số tạo đơn theo VP gửi (nhân viên)" at bounding box center [128, 206] width 152 height 30
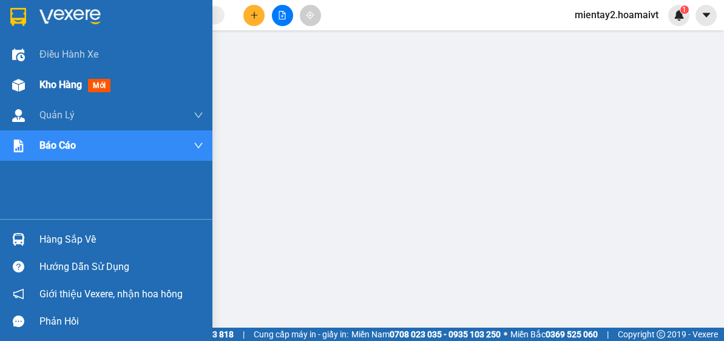
click at [52, 81] on span "Kho hàng" at bounding box center [60, 85] width 43 height 12
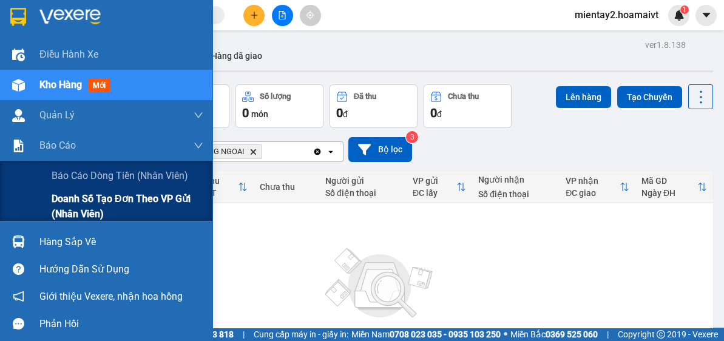
click at [92, 203] on span "Doanh số tạo đơn theo VP gửi (nhân viên)" at bounding box center [128, 206] width 152 height 30
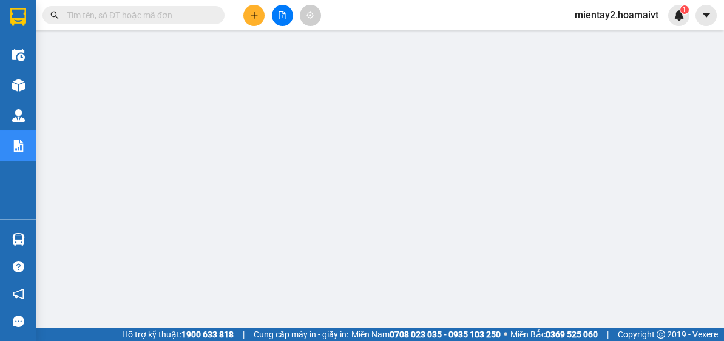
click at [282, 12] on icon "file-add" at bounding box center [282, 15] width 9 height 9
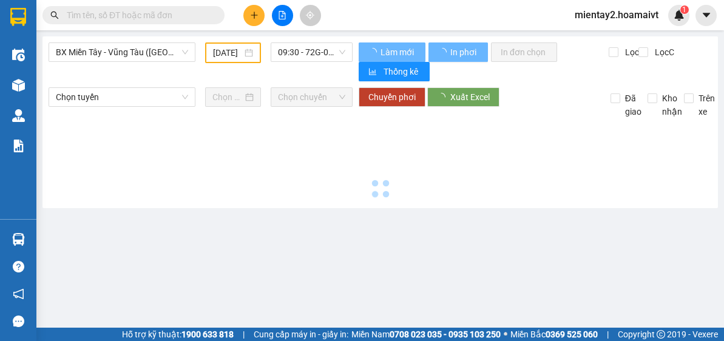
type input "[DATE]"
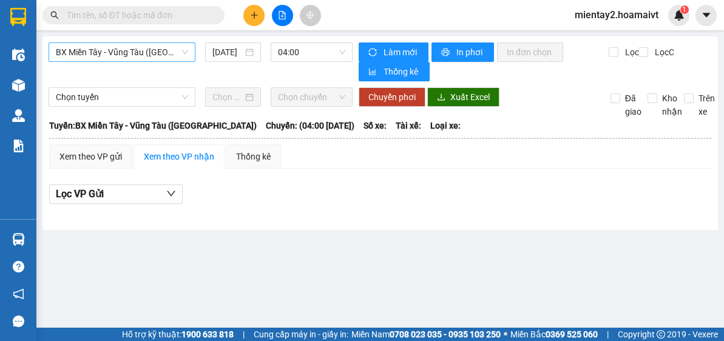
click at [124, 53] on span "BX Miền Tây - Vũng Tàu ([GEOGRAPHIC_DATA])" at bounding box center [122, 52] width 132 height 18
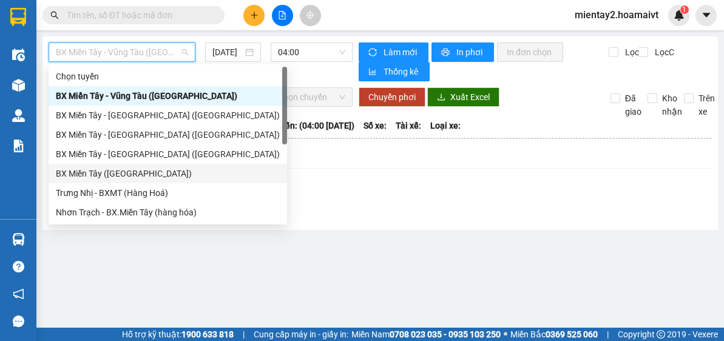
click at [144, 172] on div "BX Miền Tây ([GEOGRAPHIC_DATA])" at bounding box center [168, 173] width 224 height 13
type input "[DATE]"
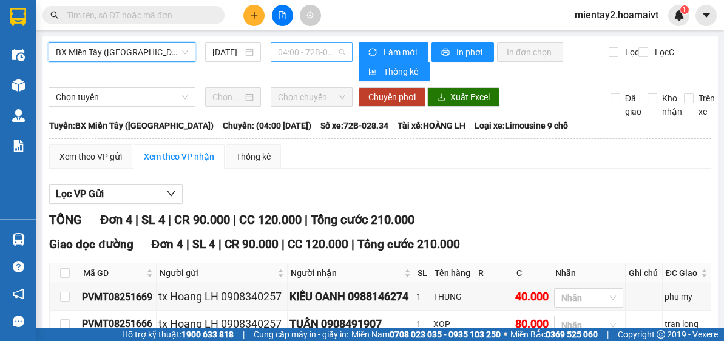
click at [316, 48] on span "04:00 - 72B-028.34" at bounding box center [311, 52] width 67 height 18
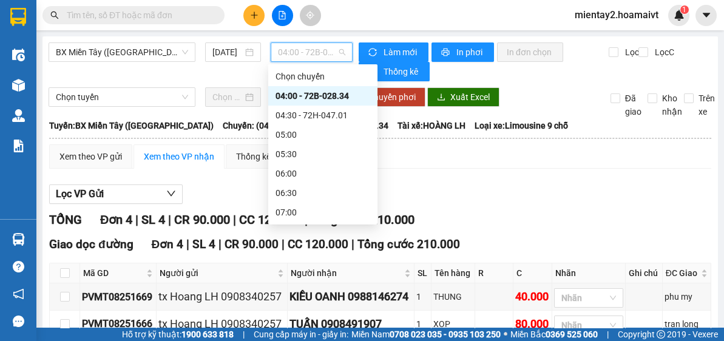
click at [328, 93] on div "04:00 - 72B-028.34" at bounding box center [323, 95] width 95 height 13
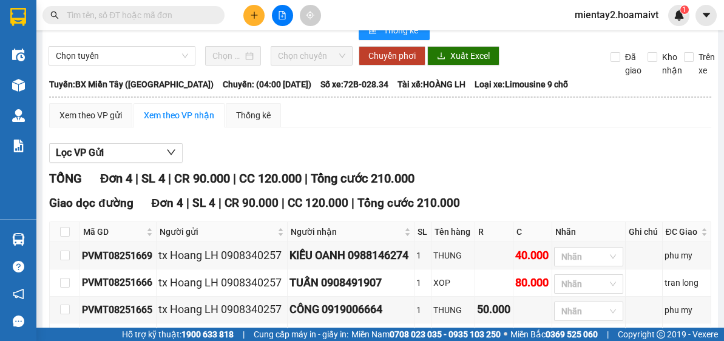
scroll to position [2, 0]
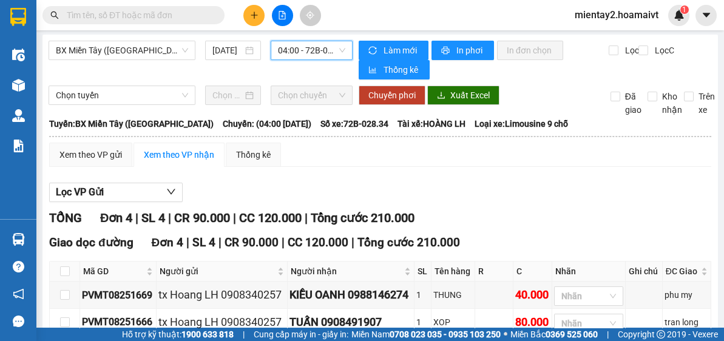
click at [317, 49] on span "04:00 - 72B-028.34" at bounding box center [311, 50] width 67 height 18
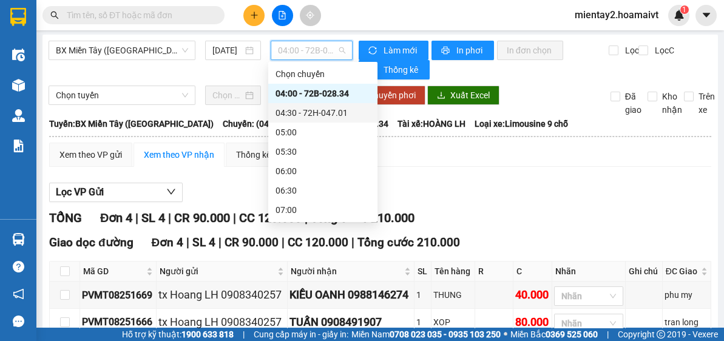
click at [327, 109] on div "04:30 - 72H-047.01" at bounding box center [323, 112] width 95 height 13
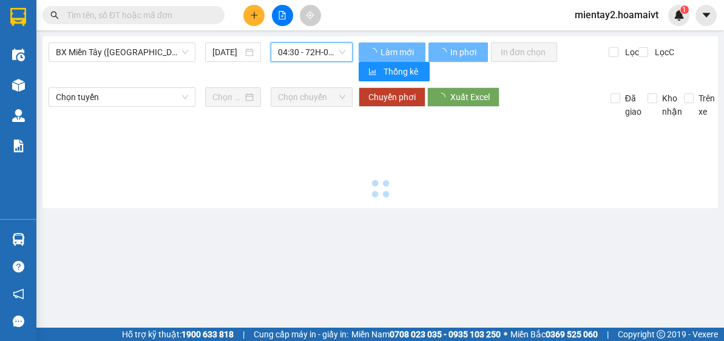
scroll to position [0, 0]
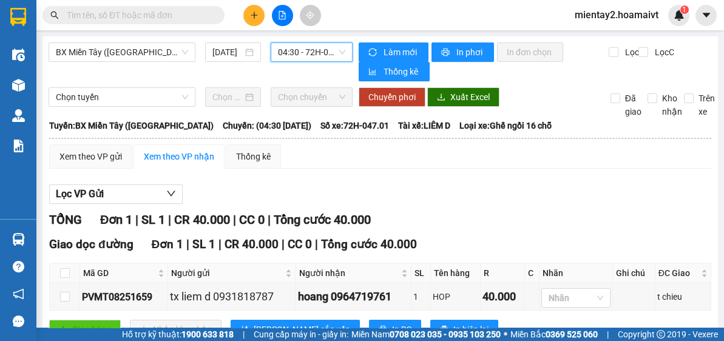
scroll to position [43, 0]
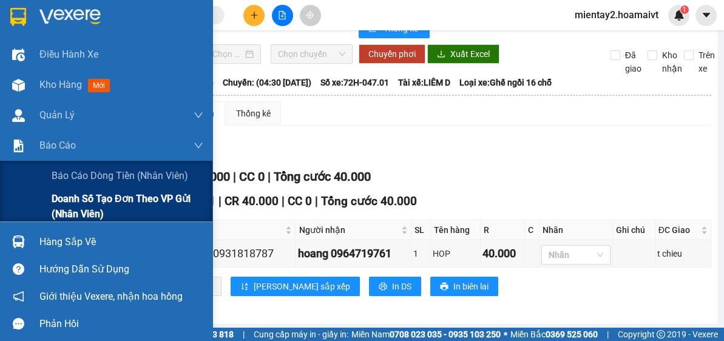
drag, startPoint x: 100, startPoint y: 203, endPoint x: 186, endPoint y: 202, distance: 85.6
click at [101, 203] on span "Doanh số tạo đơn theo VP gửi (nhân viên)" at bounding box center [128, 206] width 152 height 30
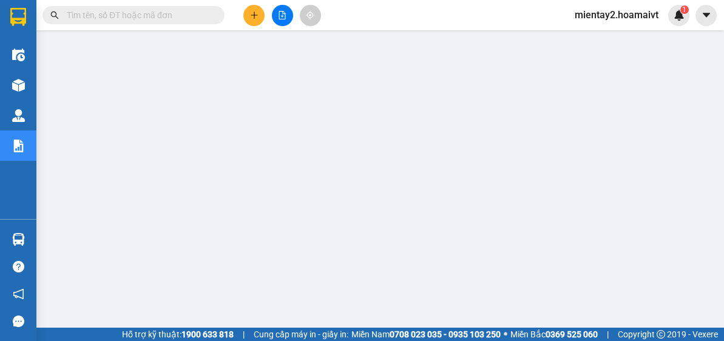
scroll to position [47, 0]
